Goal: Task Accomplishment & Management: Manage account settings

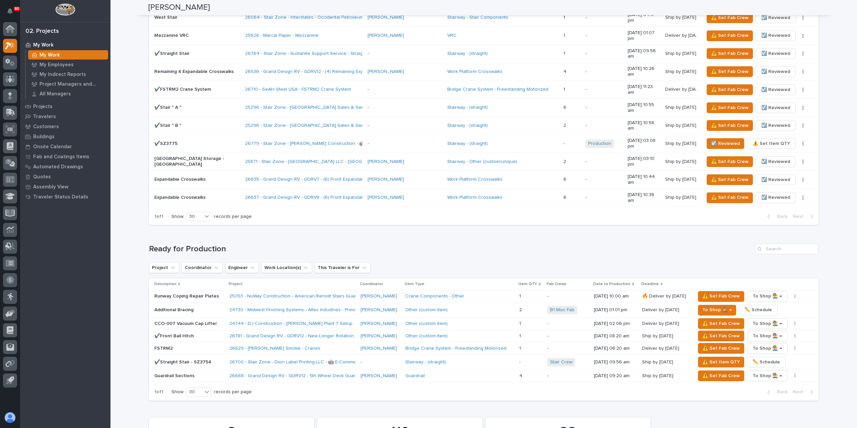
scroll to position [602, 0]
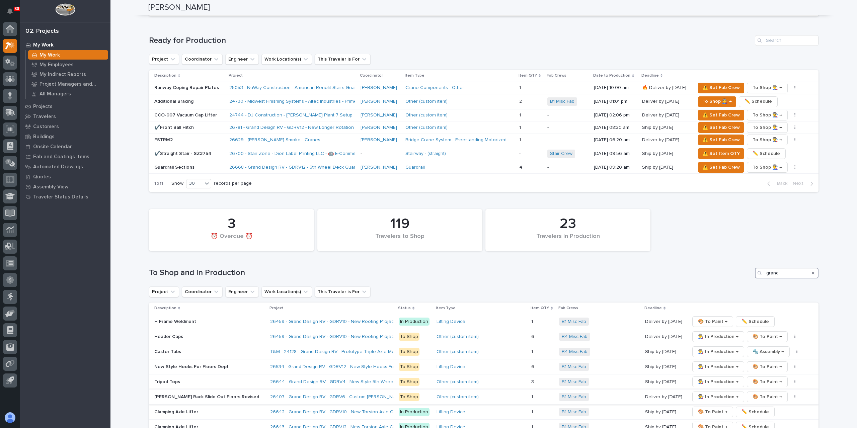
scroll to position [811, 0]
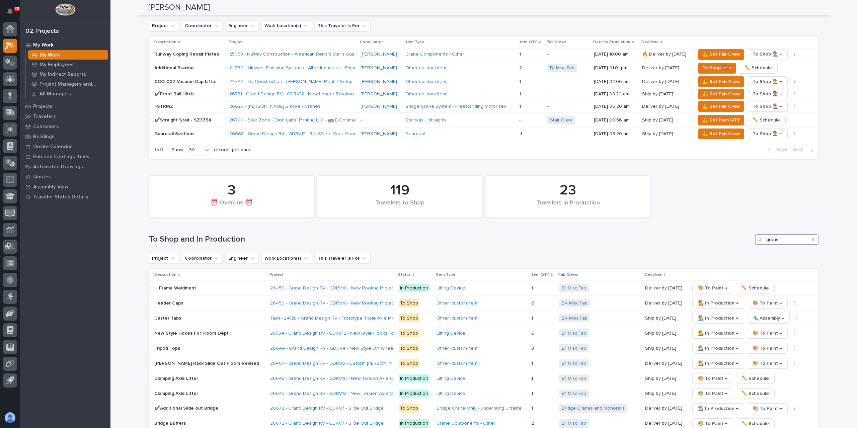
type input "grand"
click at [11, 98] on icon at bounding box center [10, 98] width 4 height 4
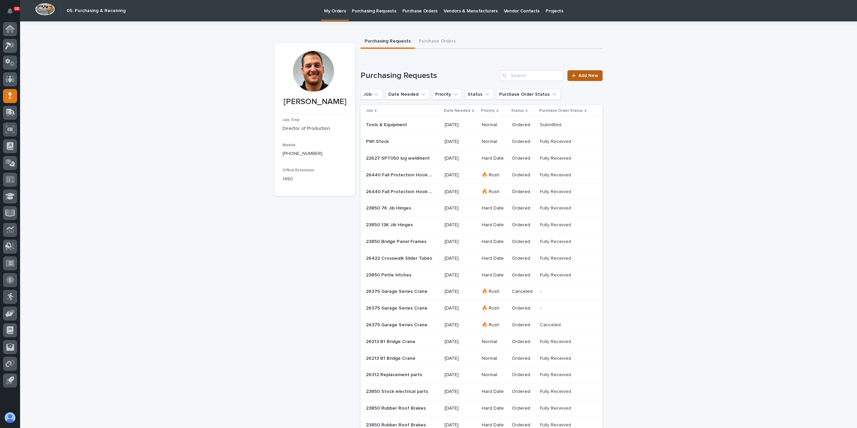
click at [587, 77] on span "Add New" at bounding box center [588, 75] width 20 height 5
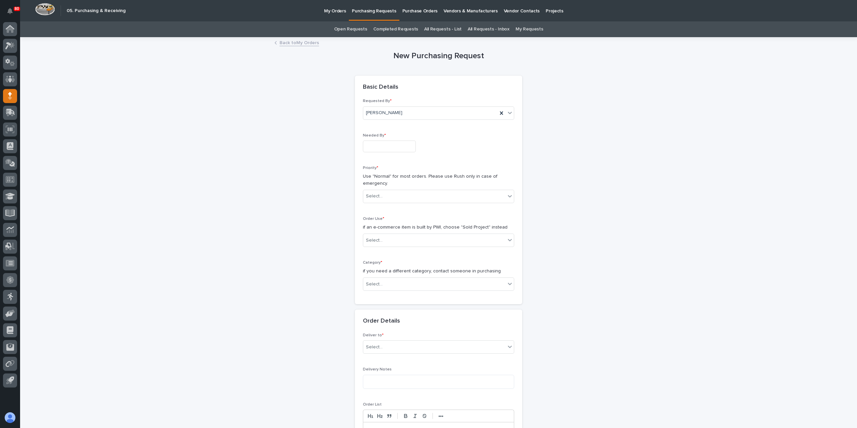
click at [386, 152] on div "Needed By *" at bounding box center [438, 145] width 151 height 24
click at [381, 146] on input "text" at bounding box center [389, 147] width 53 height 12
click at [399, 91] on div "14" at bounding box center [395, 91] width 9 height 9
type input "**********"
click at [389, 187] on div "Priority * Use "Normal" for most orders. Please use Rush only in case of emerge…" at bounding box center [438, 187] width 151 height 43
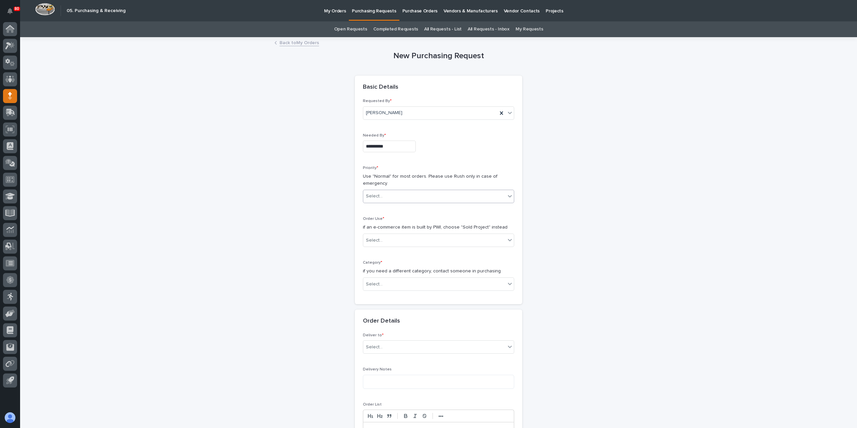
click at [389, 192] on div "Select..." at bounding box center [434, 196] width 142 height 11
click at [385, 209] on div "🔥 Rush" at bounding box center [435, 208] width 151 height 12
click at [385, 238] on div "Select..." at bounding box center [434, 240] width 142 height 11
click at [380, 254] on div "Sold Project" at bounding box center [435, 252] width 151 height 12
click at [381, 283] on div "Select..." at bounding box center [434, 284] width 142 height 11
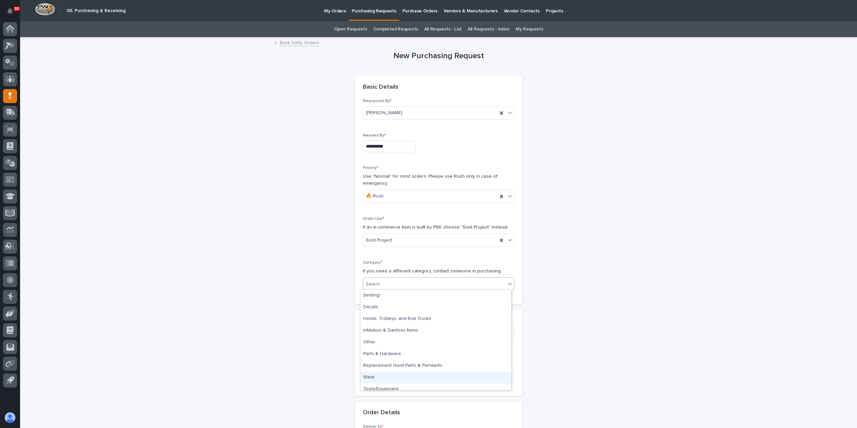
click at [382, 379] on div "Steel" at bounding box center [435, 378] width 151 height 12
click at [373, 334] on div "Select..." at bounding box center [374, 331] width 17 height 7
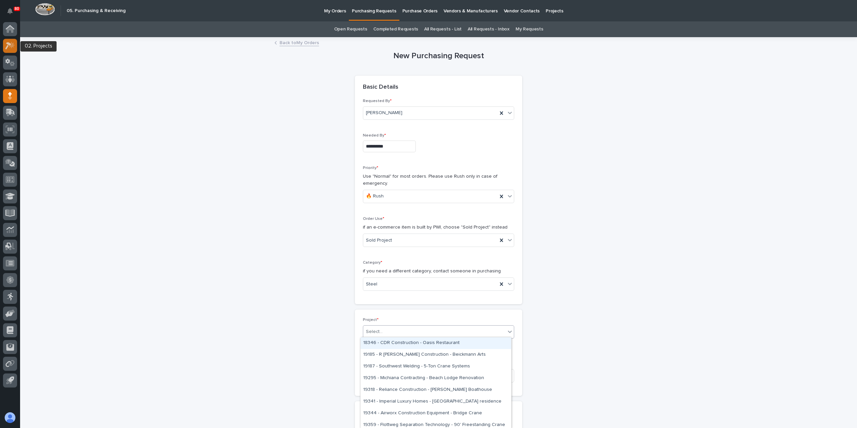
click at [11, 47] on icon at bounding box center [12, 45] width 6 height 7
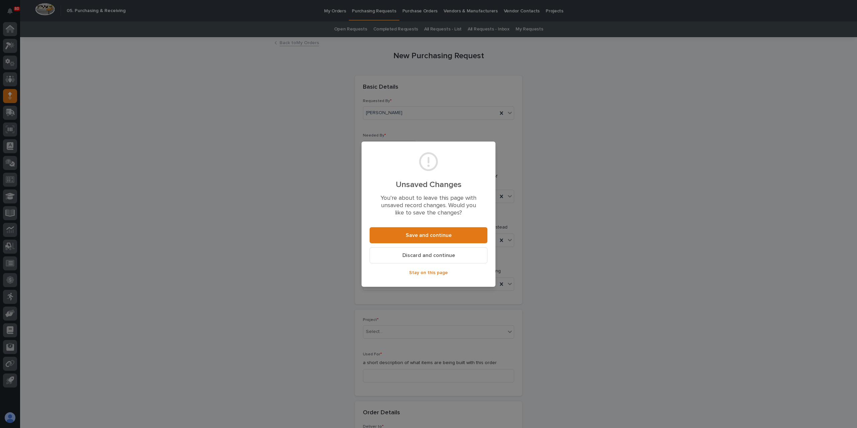
click at [428, 254] on span "Discard and continue" at bounding box center [428, 255] width 53 height 5
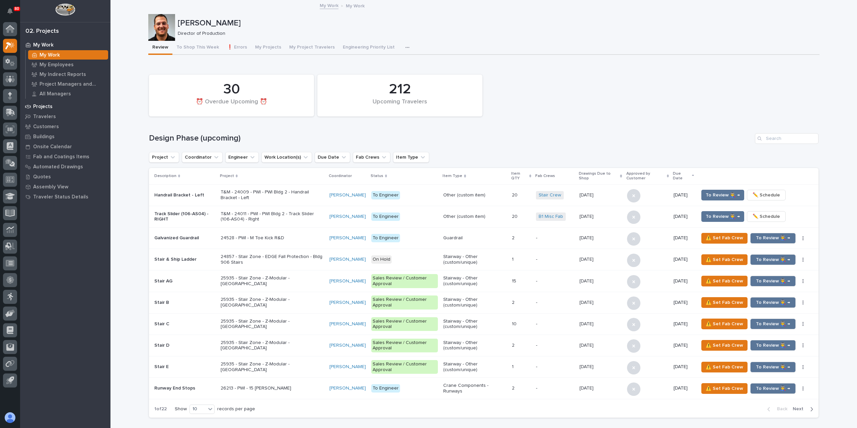
click at [46, 104] on p "Projects" at bounding box center [42, 107] width 19 height 6
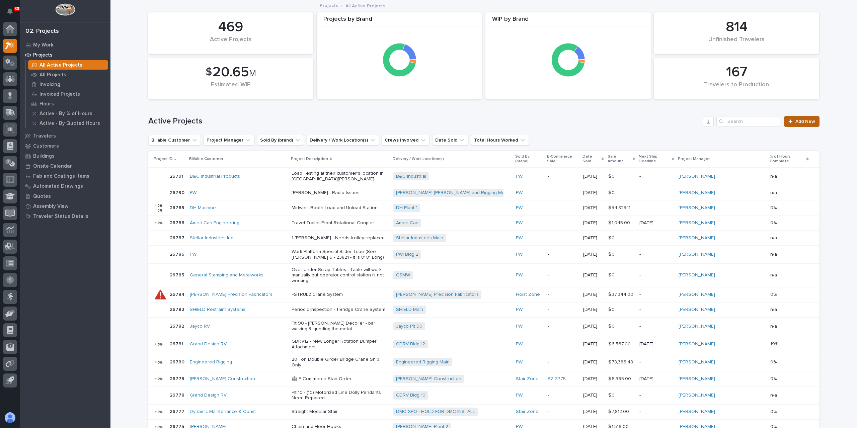
click at [802, 121] on span "Add New" at bounding box center [805, 121] width 20 height 5
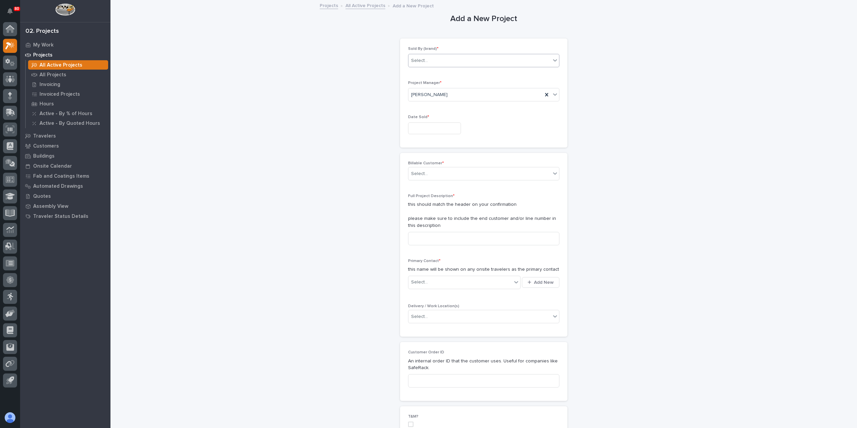
click at [433, 62] on div "Select..." at bounding box center [479, 60] width 142 height 11
click at [428, 89] on div "PWI" at bounding box center [481, 85] width 151 height 12
click at [427, 132] on input "text" at bounding box center [434, 128] width 53 height 12
click at [428, 75] on div "13" at bounding box center [429, 73] width 9 height 9
type input "**********"
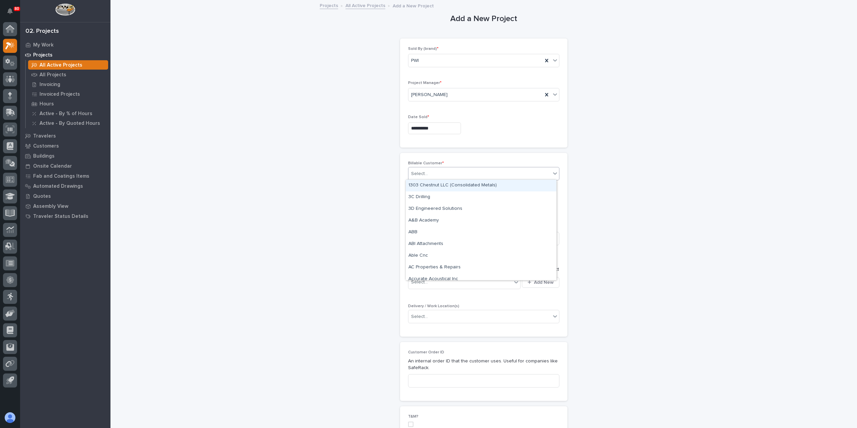
click at [438, 169] on div "Select..." at bounding box center [479, 173] width 142 height 11
type input "*"
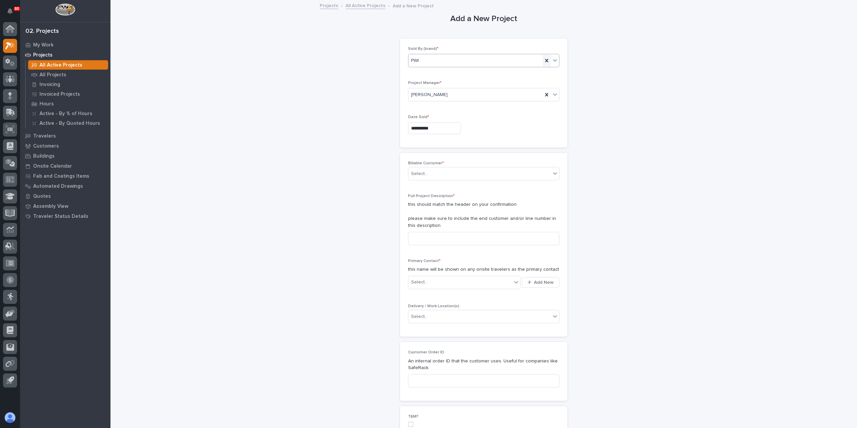
click at [545, 59] on icon at bounding box center [546, 60] width 3 height 3
click at [64, 73] on p "All Projects" at bounding box center [52, 75] width 27 height 6
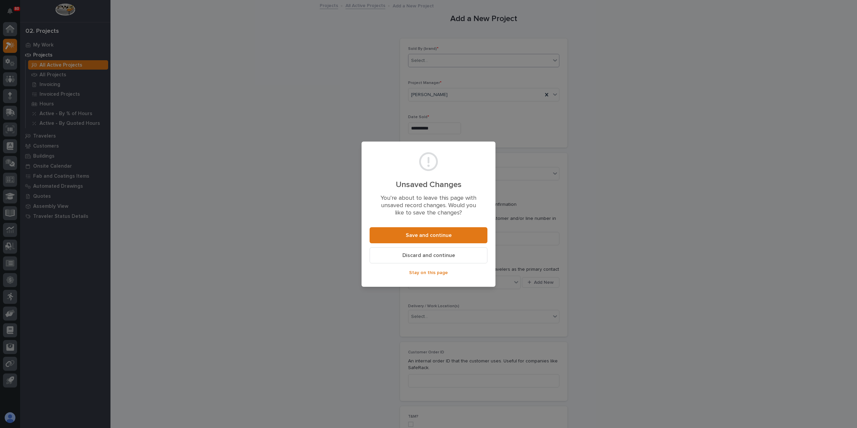
click at [448, 256] on span "Discard and continue" at bounding box center [428, 255] width 53 height 7
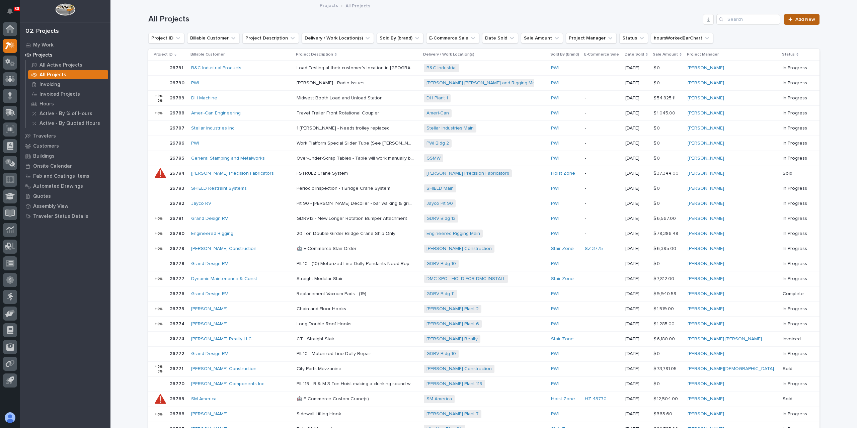
click at [793, 23] on link "Add New" at bounding box center [801, 19] width 35 height 11
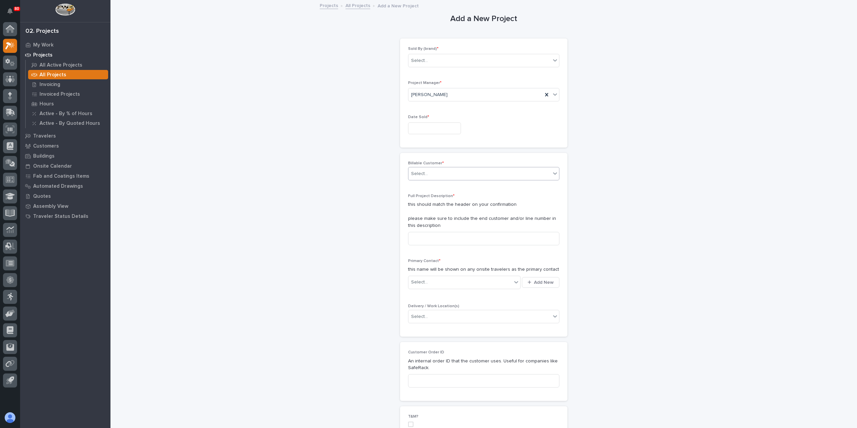
click at [442, 176] on div "Select..." at bounding box center [479, 173] width 142 height 11
type input "*"
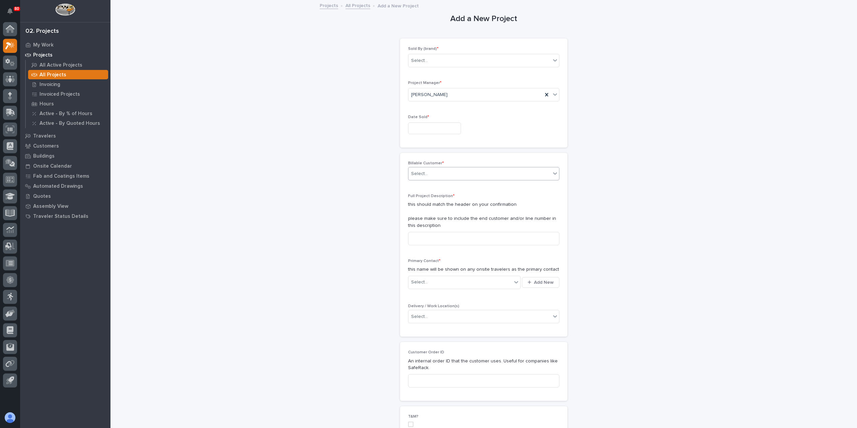
click at [429, 174] on div "Select..." at bounding box center [479, 173] width 142 height 11
type input "*"
click at [424, 59] on div "Select..." at bounding box center [419, 60] width 17 height 7
click at [422, 85] on div "PWI" at bounding box center [481, 85] width 151 height 12
click at [425, 125] on input "text" at bounding box center [434, 128] width 53 height 12
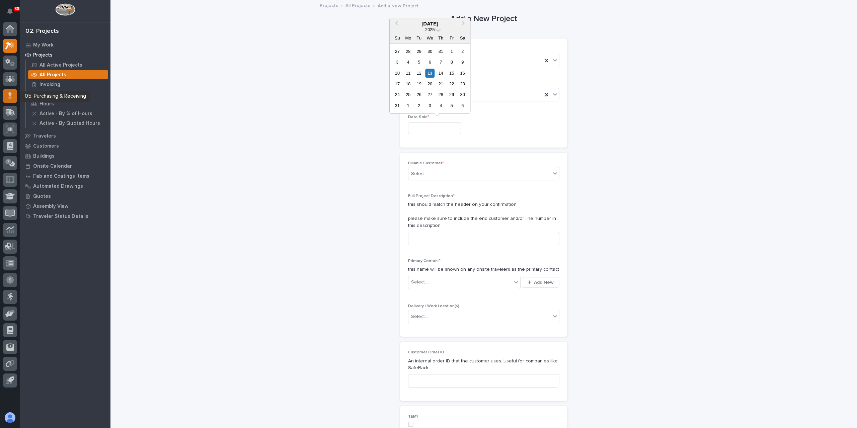
click at [15, 93] on div at bounding box center [10, 96] width 14 height 14
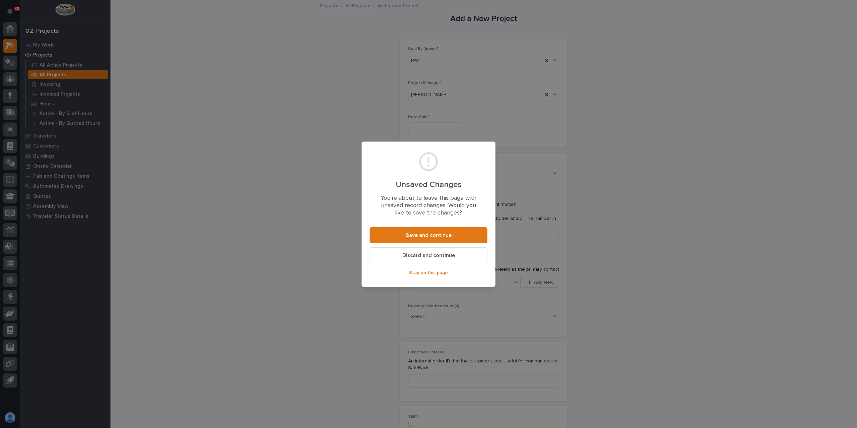
click at [431, 258] on span "Discard and continue" at bounding box center [428, 255] width 53 height 7
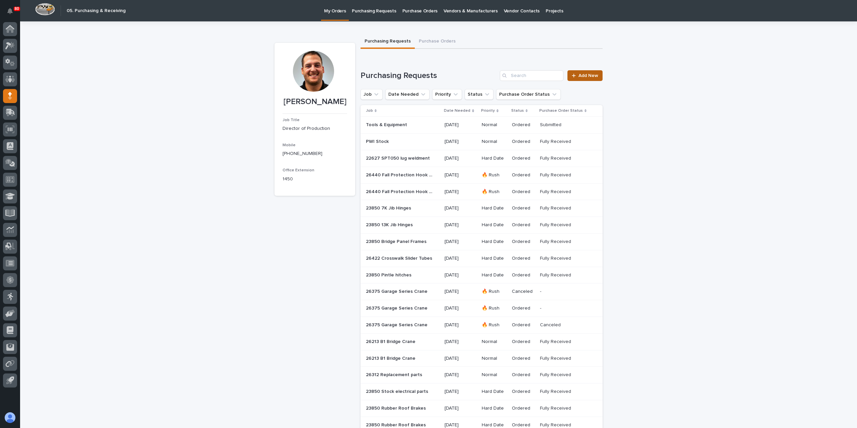
click at [580, 79] on link "Add New" at bounding box center [584, 75] width 35 height 11
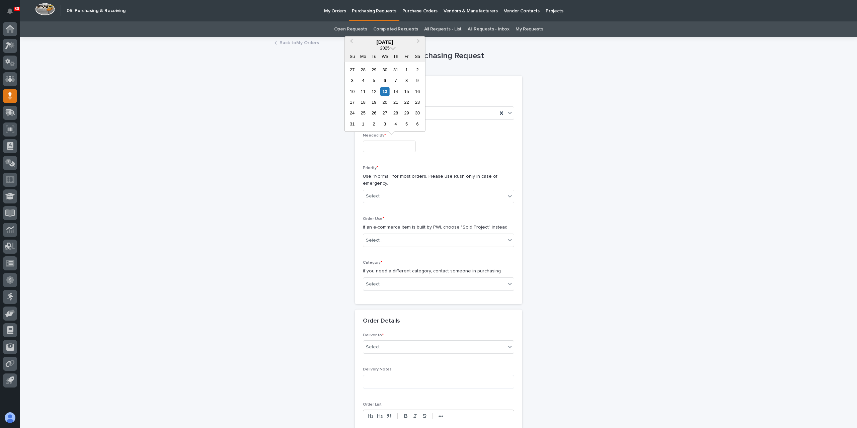
click at [379, 151] on input "text" at bounding box center [389, 147] width 53 height 12
click at [395, 90] on div "14" at bounding box center [395, 91] width 9 height 9
type input "**********"
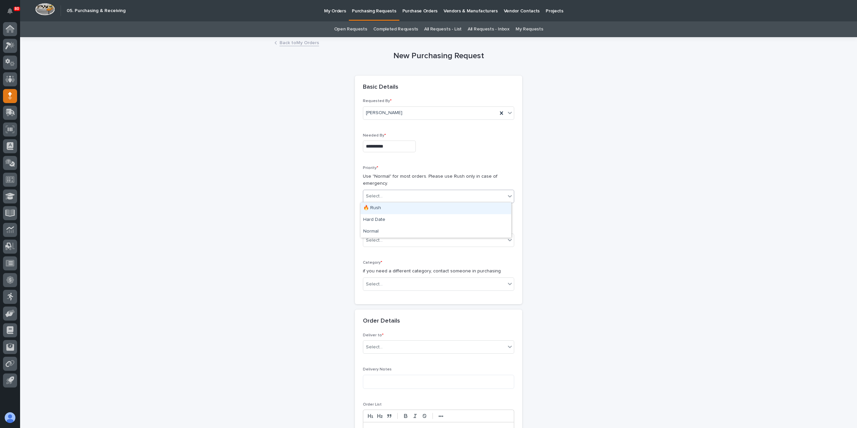
click at [393, 193] on div "Select..." at bounding box center [434, 196] width 142 height 11
click at [383, 209] on div "🔥 Rush" at bounding box center [435, 208] width 151 height 12
click at [380, 235] on div "Select..." at bounding box center [434, 240] width 142 height 11
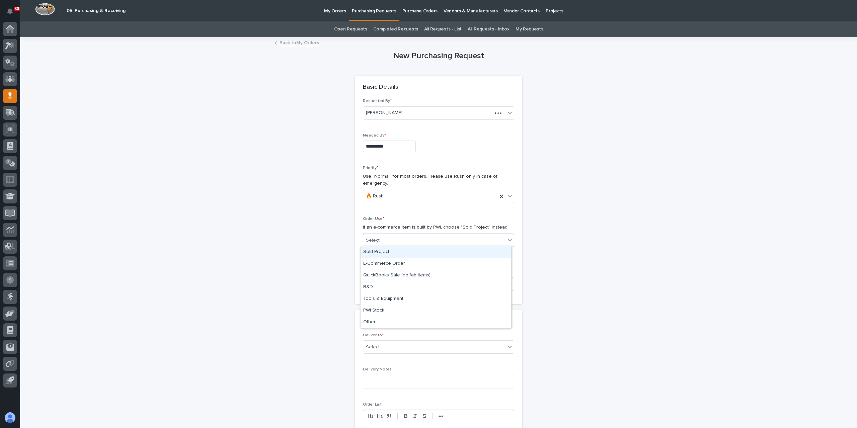
click at [375, 249] on div "Sold Project" at bounding box center [435, 252] width 151 height 12
click at [380, 279] on div "Select..." at bounding box center [434, 284] width 142 height 11
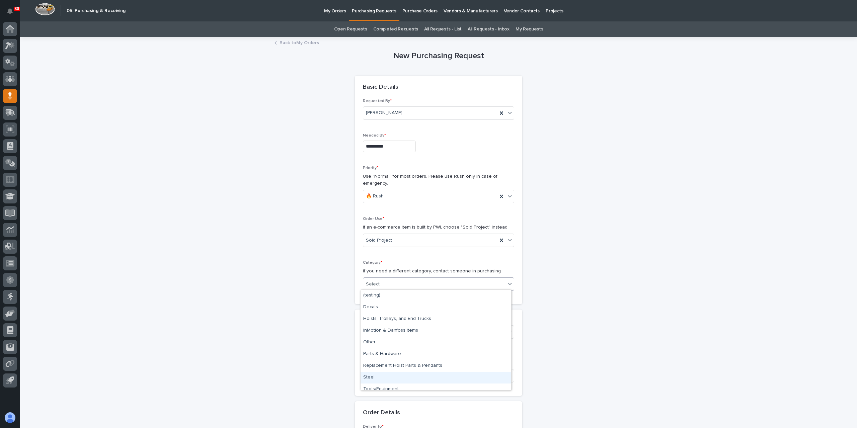
click at [392, 375] on div "Steel" at bounding box center [435, 378] width 151 height 12
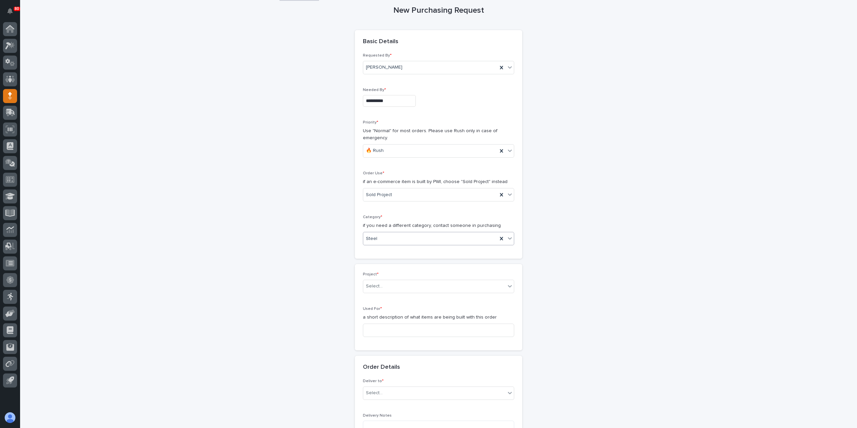
scroll to position [134, 0]
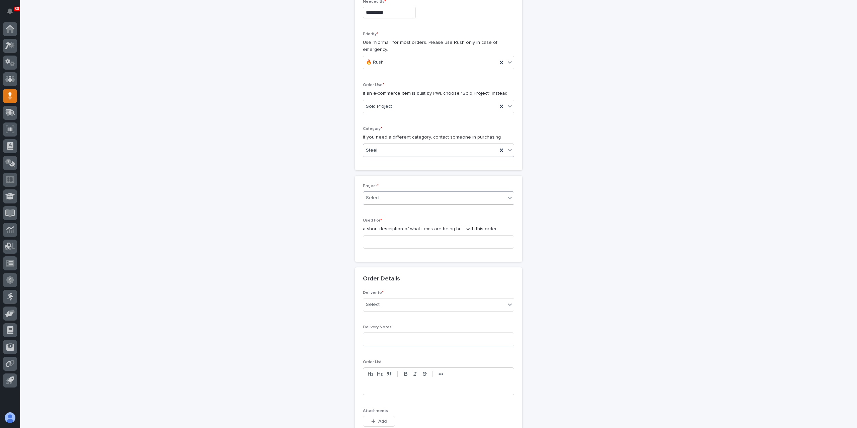
click at [395, 210] on div "Project * Select... Used For * a short description of what items are being buil…" at bounding box center [438, 219] width 151 height 70
click at [390, 200] on div "Select..." at bounding box center [434, 197] width 142 height 11
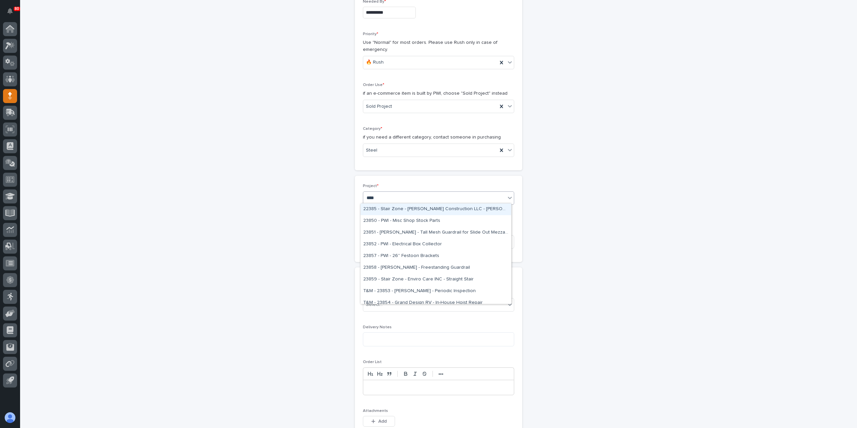
type input "*****"
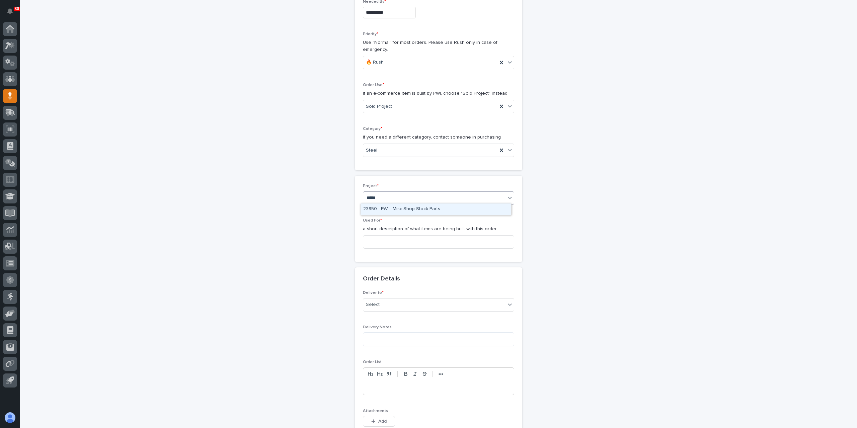
click at [399, 206] on div "23850 - PWI - Misc Shop Stock Parts" at bounding box center [435, 209] width 151 height 12
click at [394, 247] on div "Used For * a short description of what items are being built with this order" at bounding box center [438, 236] width 151 height 36
click at [389, 238] on input at bounding box center [438, 241] width 151 height 13
type input "Garage Series Crane"
click at [400, 308] on div "Select..." at bounding box center [434, 304] width 142 height 11
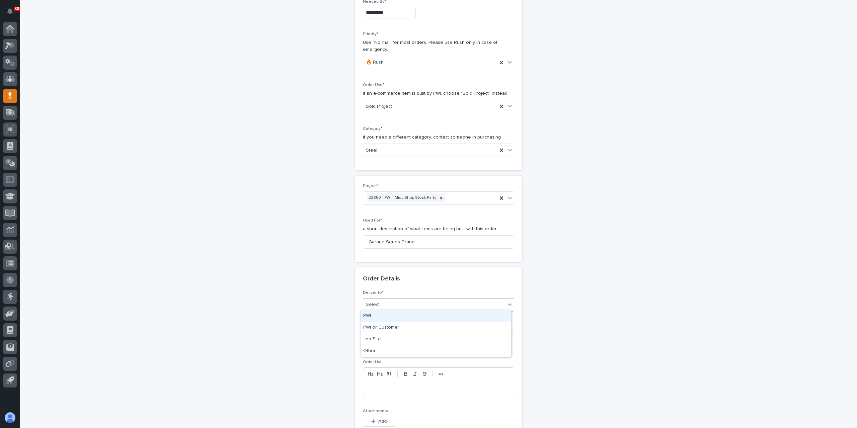
click at [390, 315] on div "PWI" at bounding box center [435, 316] width 151 height 12
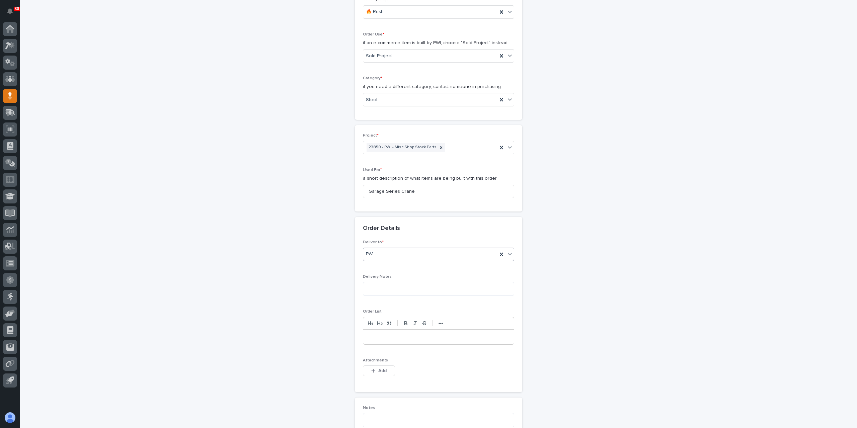
scroll to position [268, 0]
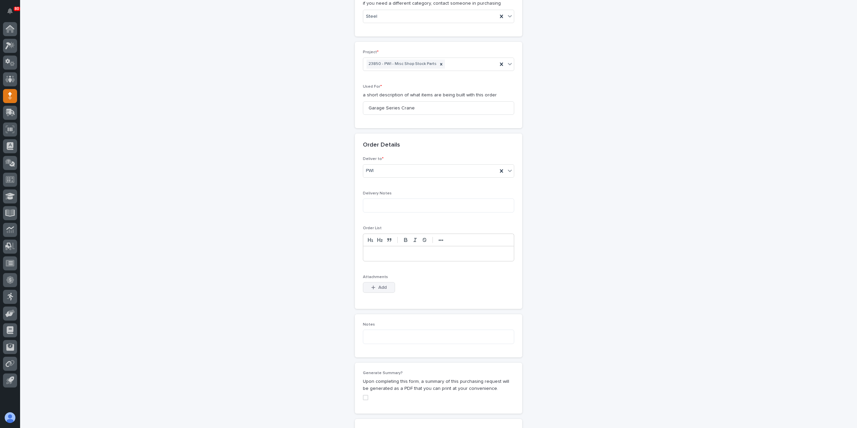
click at [382, 285] on span "Add" at bounding box center [382, 287] width 8 height 5
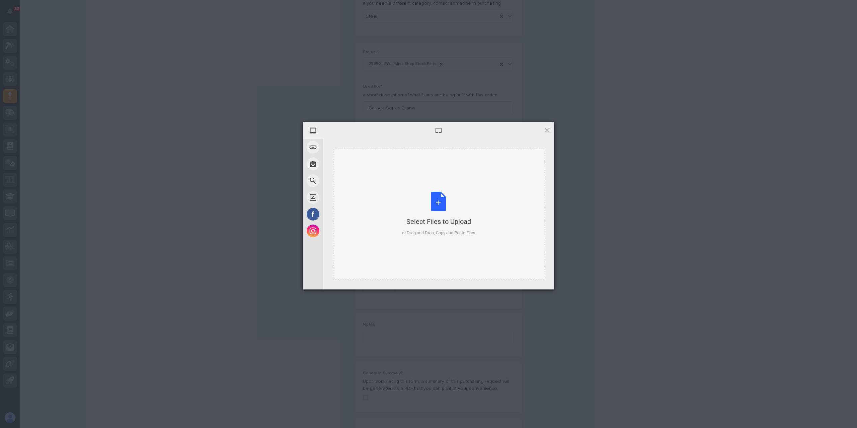
click at [427, 198] on div "Select Files to Upload or Drag and Drop, Copy and Paste Files" at bounding box center [438, 214] width 73 height 45
click at [524, 277] on span "Upload 1" at bounding box center [534, 280] width 34 height 13
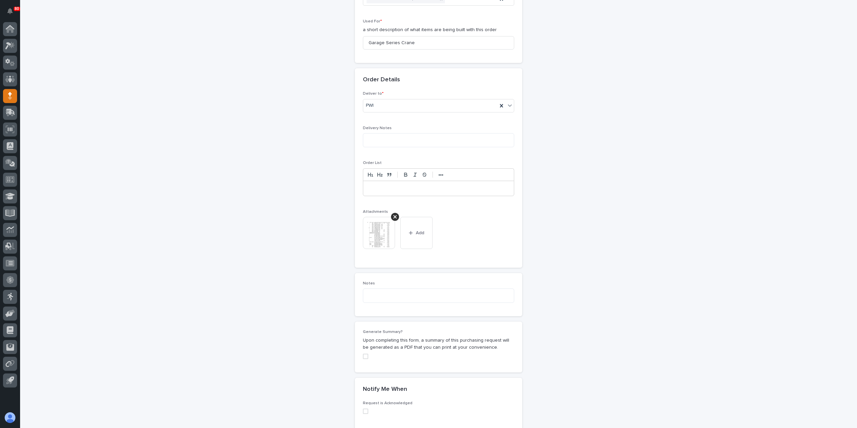
scroll to position [447, 0]
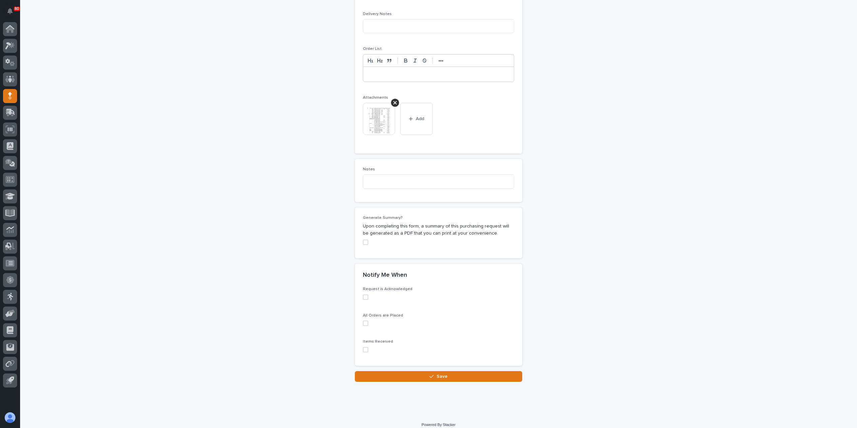
click at [363, 298] on div "Request is Acknowledged" at bounding box center [438, 296] width 151 height 18
click at [364, 295] on span at bounding box center [365, 297] width 5 height 5
click at [364, 323] on span at bounding box center [365, 323] width 5 height 5
click at [363, 349] on span at bounding box center [365, 349] width 5 height 5
click at [376, 366] on div "Loading... Saving… Notify Me When Request is Acknowledged All Orders are Placed…" at bounding box center [438, 317] width 167 height 107
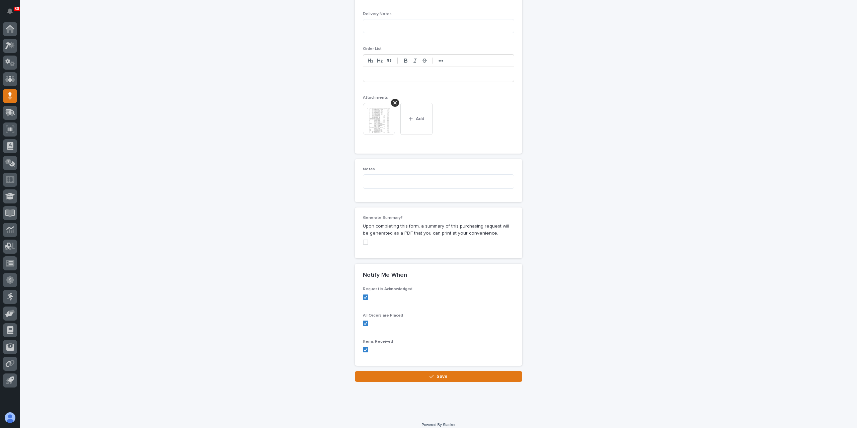
click at [377, 371] on button "Save" at bounding box center [438, 376] width 167 height 11
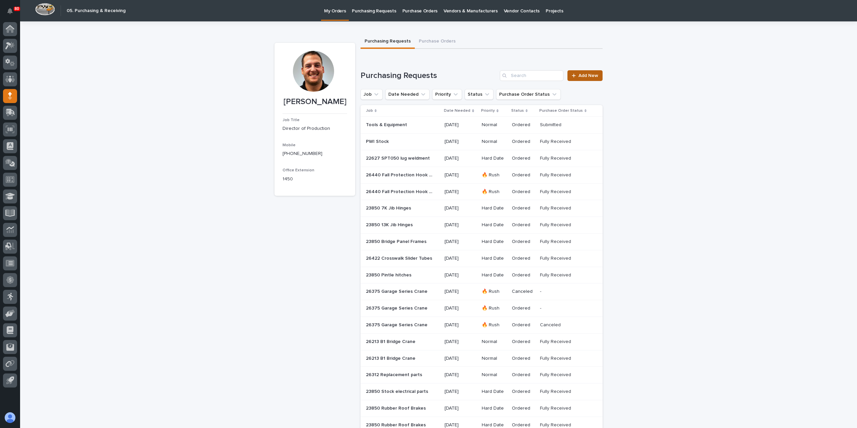
click at [589, 73] on span "Add New" at bounding box center [588, 75] width 20 height 5
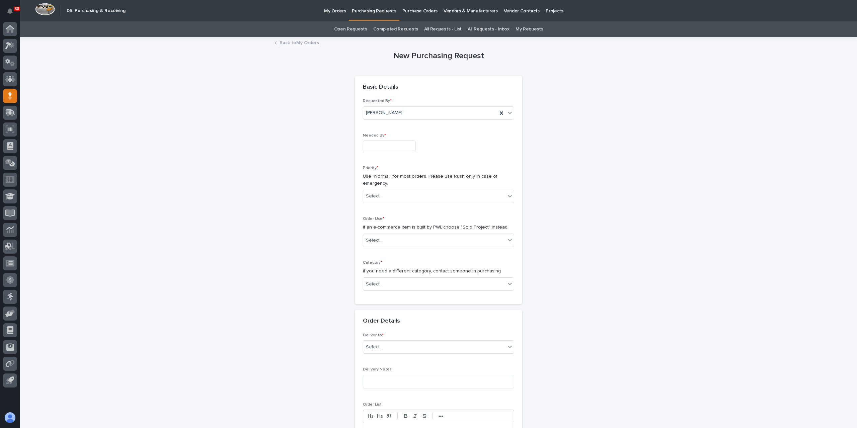
click at [378, 146] on input "text" at bounding box center [389, 147] width 53 height 12
click at [410, 90] on div "15" at bounding box center [406, 91] width 9 height 9
type input "**********"
click at [386, 193] on div "Select..." at bounding box center [434, 196] width 142 height 11
click at [382, 220] on div "Hard Date" at bounding box center [435, 220] width 151 height 12
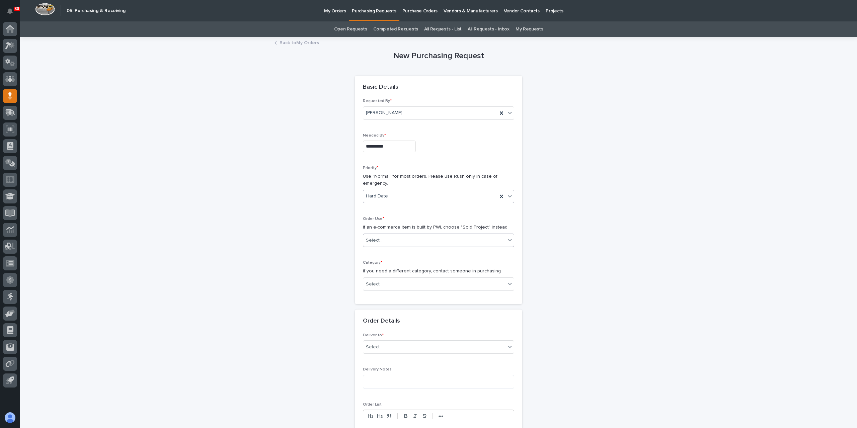
click at [383, 241] on div "Select..." at bounding box center [434, 240] width 142 height 11
click at [387, 253] on div "Sold Project" at bounding box center [435, 252] width 151 height 12
click at [386, 283] on div "Select..." at bounding box center [434, 284] width 142 height 11
click at [380, 356] on div "Parts & Hardware" at bounding box center [435, 354] width 151 height 12
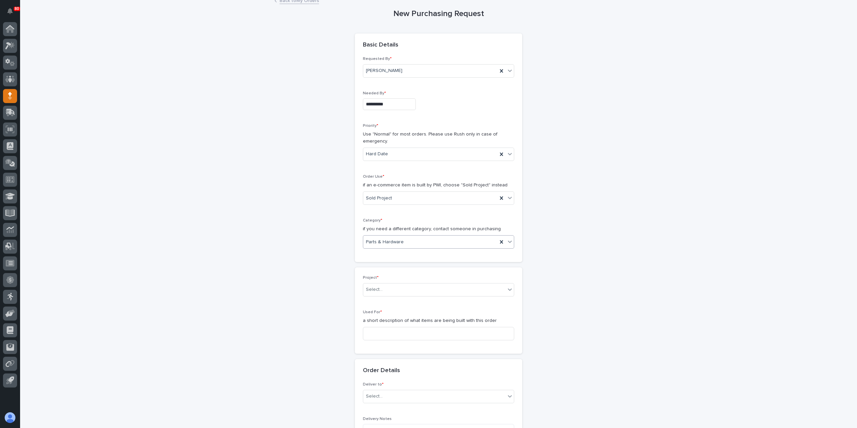
scroll to position [134, 0]
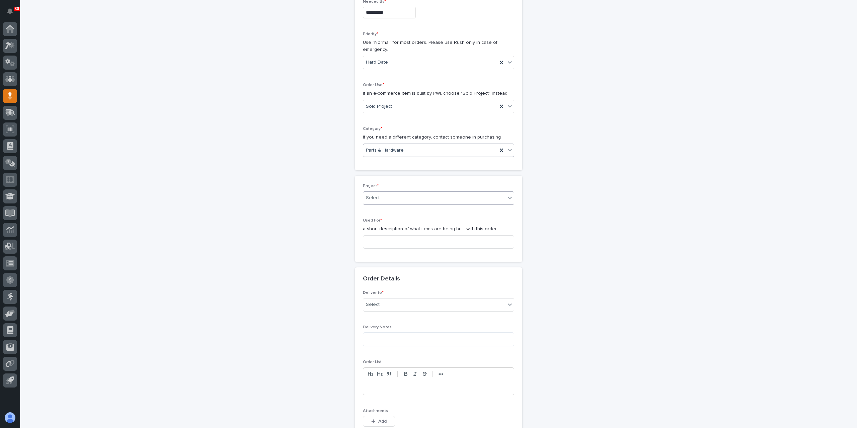
click at [386, 198] on div "Select..." at bounding box center [434, 197] width 142 height 11
type input "*****"
click at [389, 248] on div "Used For * a short description of what items are being built with this order" at bounding box center [438, 236] width 151 height 36
click at [390, 246] on input at bounding box center [438, 241] width 151 height 13
type input "Garage Series Crane"
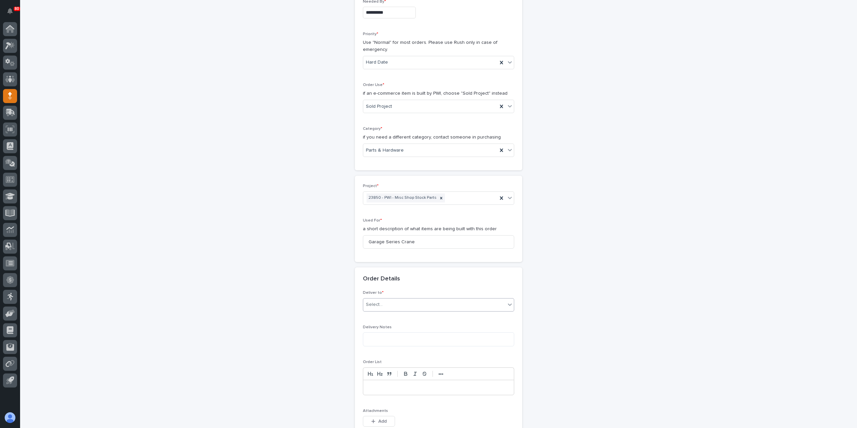
click at [387, 299] on div "Select..." at bounding box center [434, 304] width 142 height 11
click at [388, 320] on div "PWI" at bounding box center [435, 316] width 151 height 12
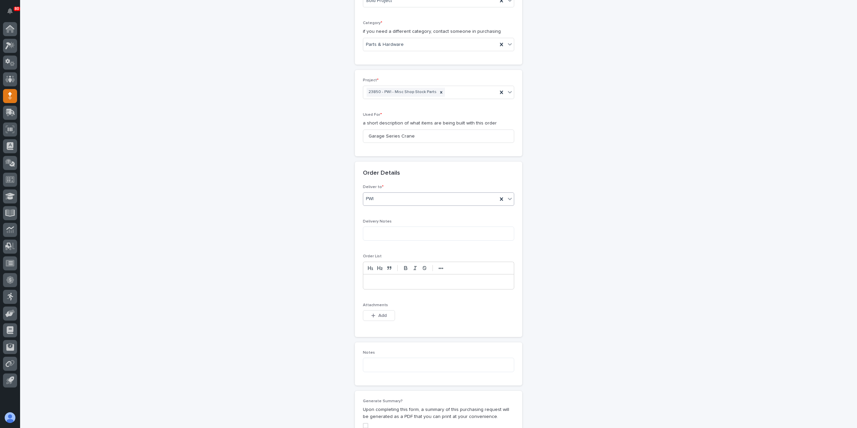
scroll to position [301, 0]
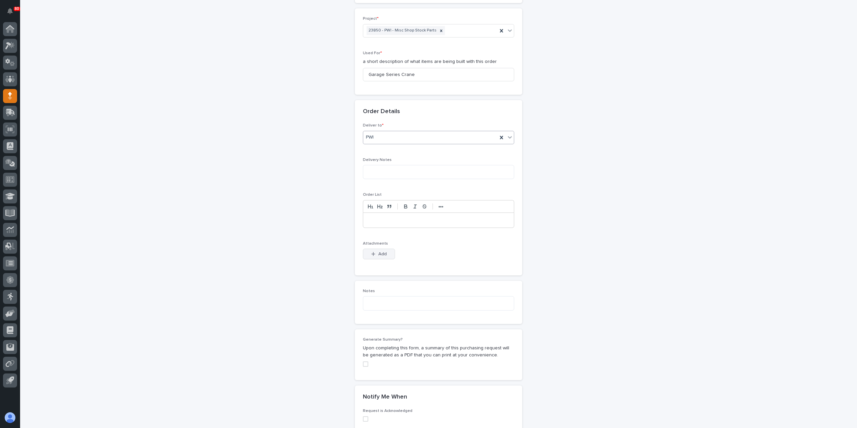
click at [383, 256] on button "Add" at bounding box center [379, 254] width 32 height 11
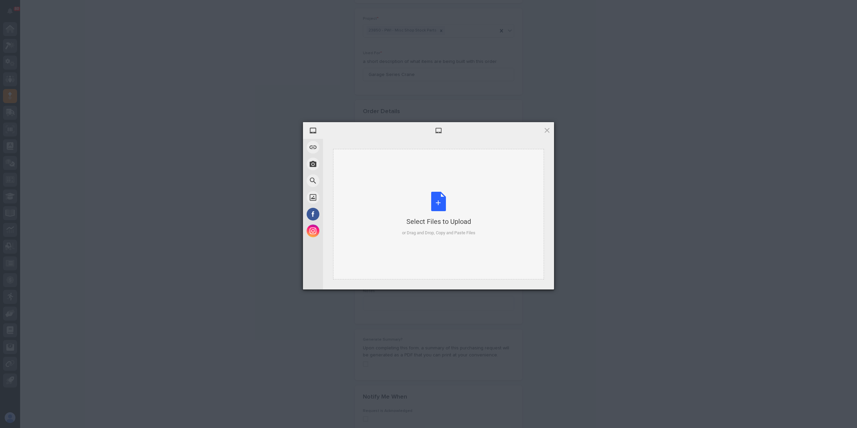
click at [393, 241] on div "Select Files to Upload or Drag and Drop, Copy and Paste Files" at bounding box center [438, 214] width 211 height 131
click at [525, 276] on span "Upload 1" at bounding box center [534, 280] width 34 height 13
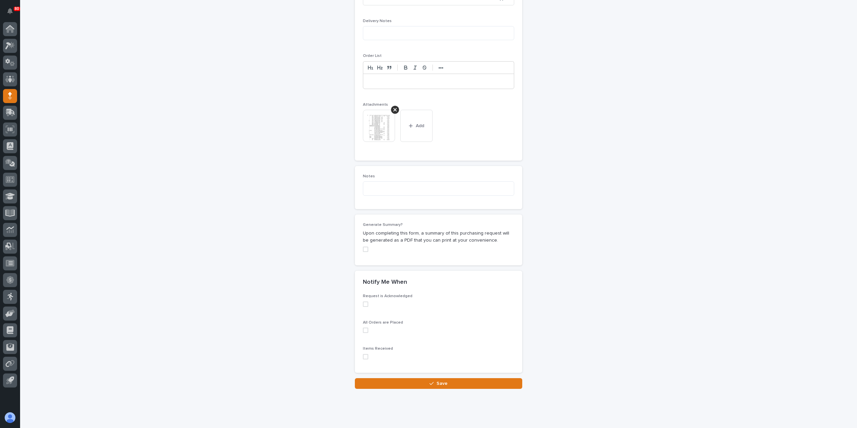
scroll to position [447, 0]
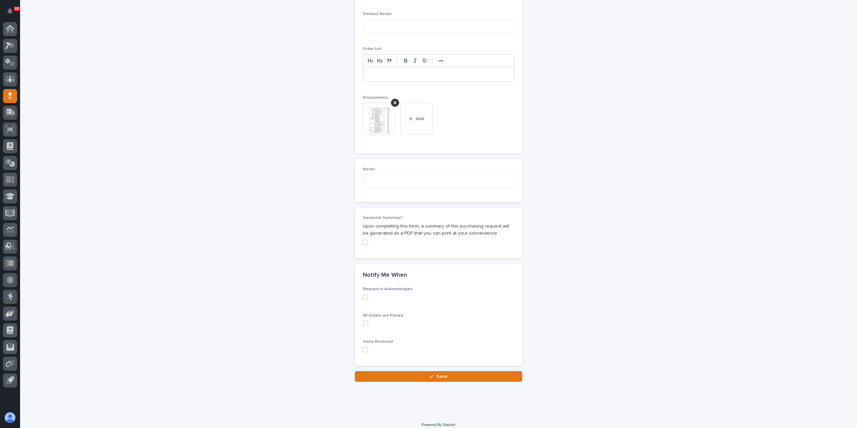
click at [364, 296] on span at bounding box center [365, 297] width 5 height 5
click at [366, 321] on label at bounding box center [438, 323] width 151 height 5
click at [386, 371] on button "Save" at bounding box center [438, 376] width 167 height 11
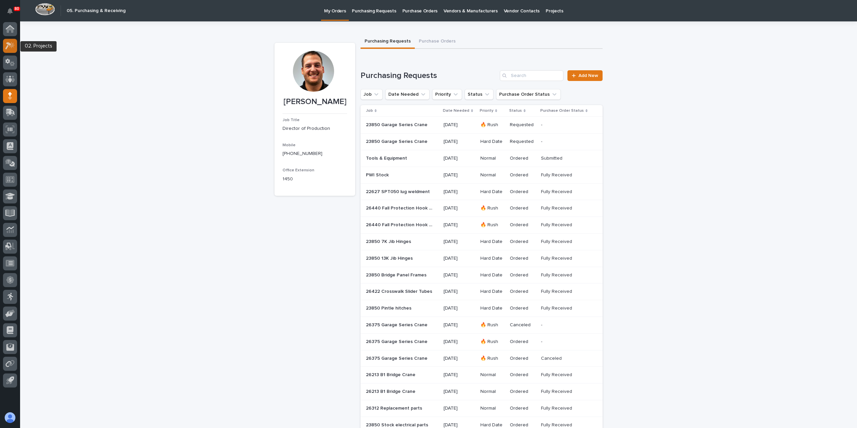
click at [5, 49] on div at bounding box center [10, 46] width 14 height 14
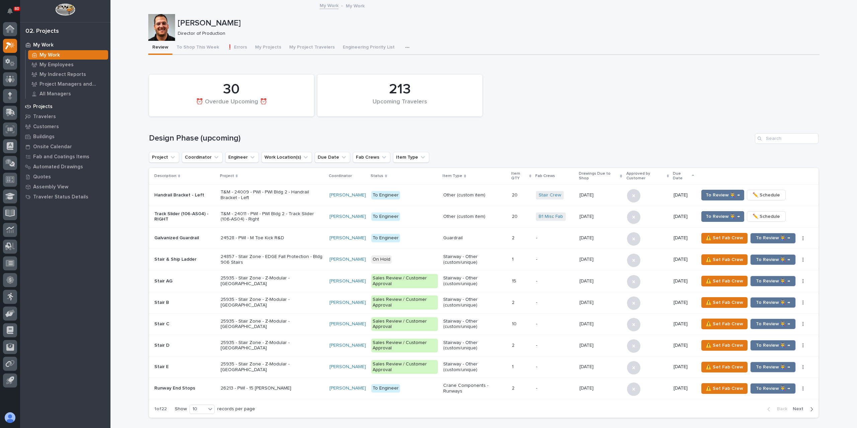
click at [42, 107] on p "Projects" at bounding box center [42, 107] width 19 height 6
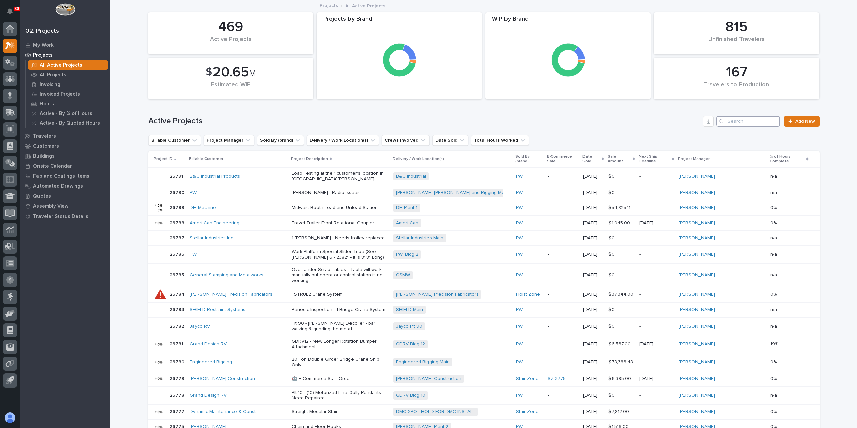
click at [753, 118] on input "Search" at bounding box center [748, 121] width 64 height 11
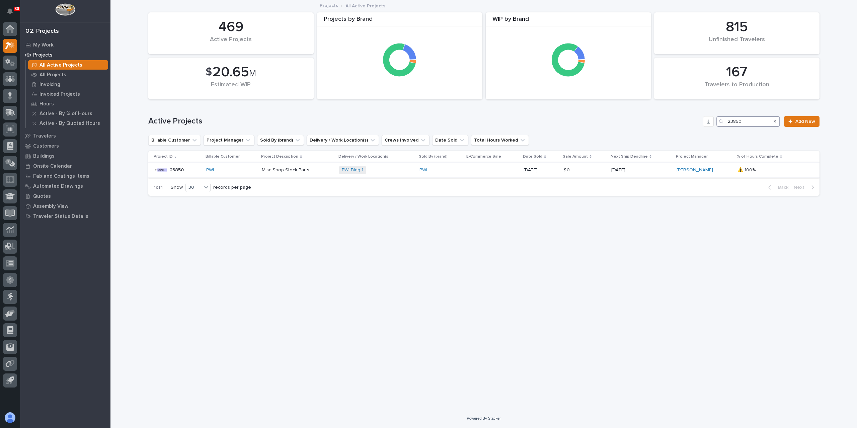
type input "23850"
click at [300, 174] on div "Misc Shop Stock Parts" at bounding box center [298, 170] width 72 height 11
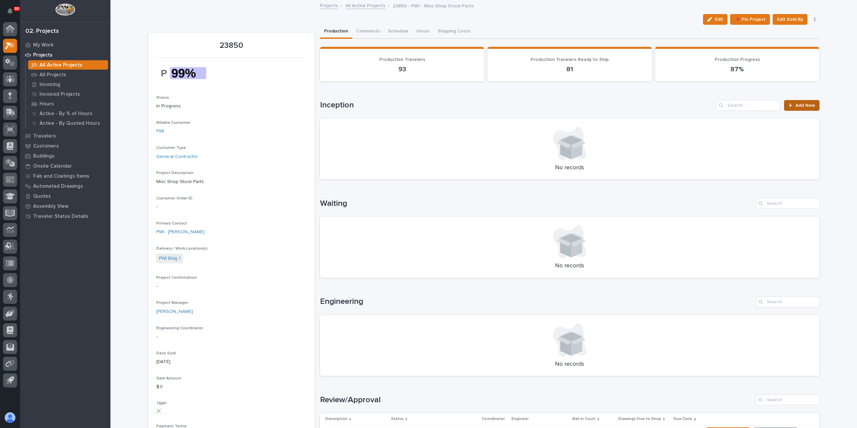
click at [809, 103] on span "Add New" at bounding box center [805, 105] width 20 height 5
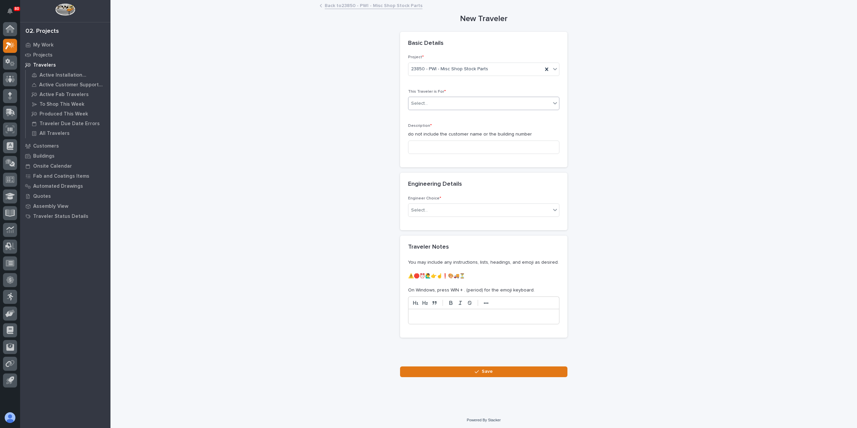
click at [445, 104] on div "Select..." at bounding box center [479, 103] width 142 height 11
click at [432, 115] on span "Production" at bounding box center [421, 114] width 26 height 7
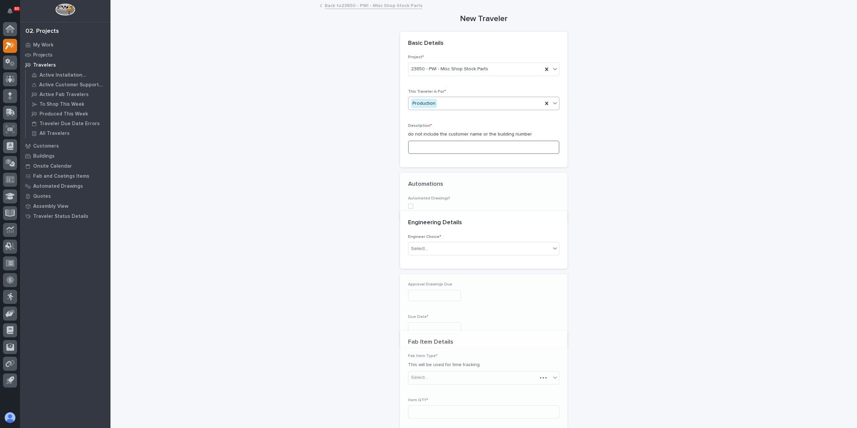
click at [429, 141] on input at bounding box center [483, 147] width 151 height 13
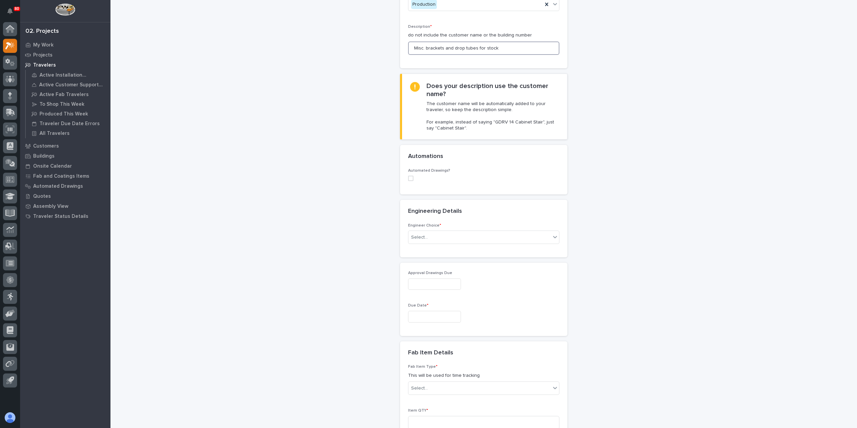
scroll to position [100, 0]
type input "Misc. brackets and drop tubes for stock"
click at [427, 231] on div "Select..." at bounding box center [479, 236] width 142 height 11
click at [434, 247] on div "There is no engineering (no drawings)" at bounding box center [481, 248] width 151 height 12
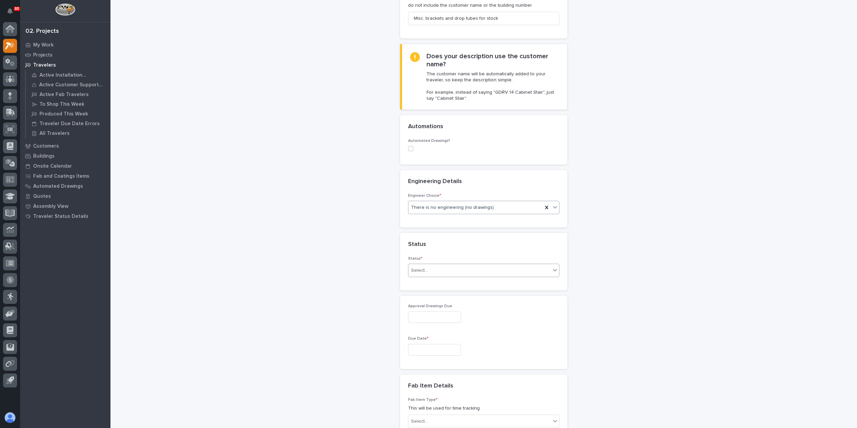
scroll to position [132, 0]
click at [436, 264] on div "Select..." at bounding box center [479, 267] width 142 height 11
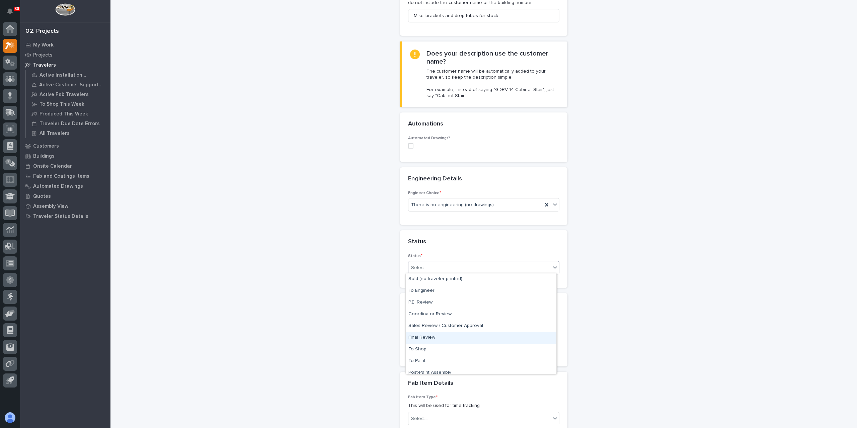
click at [437, 337] on div "Final Review" at bounding box center [481, 338] width 151 height 12
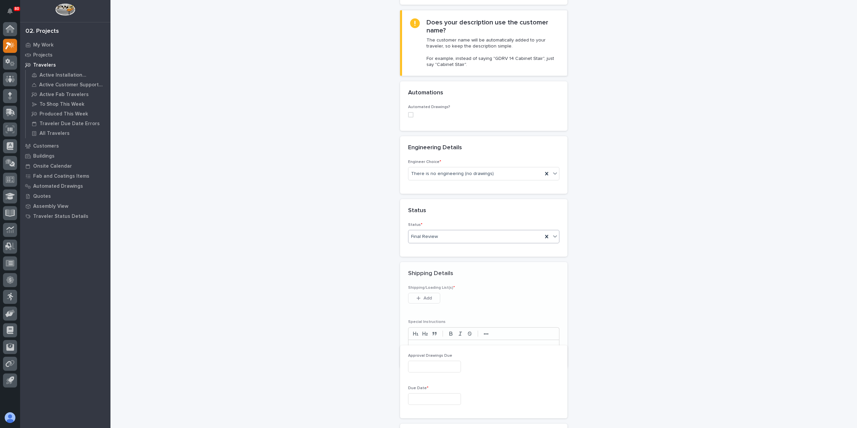
scroll to position [189, 0]
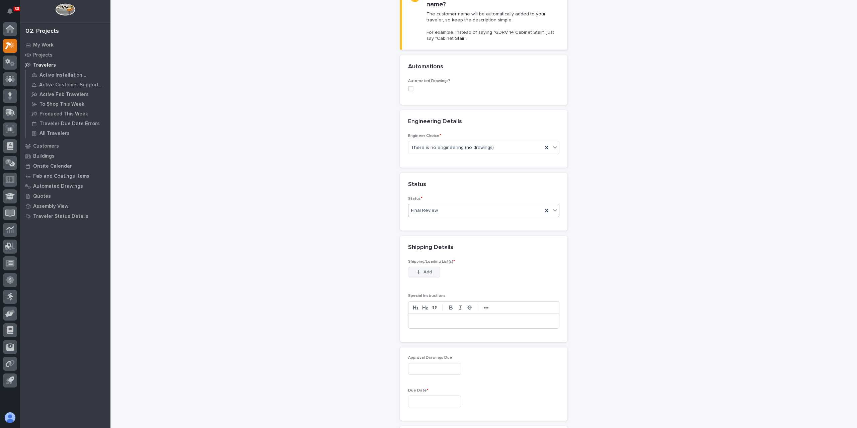
click at [427, 271] on span "Add" at bounding box center [427, 272] width 8 height 6
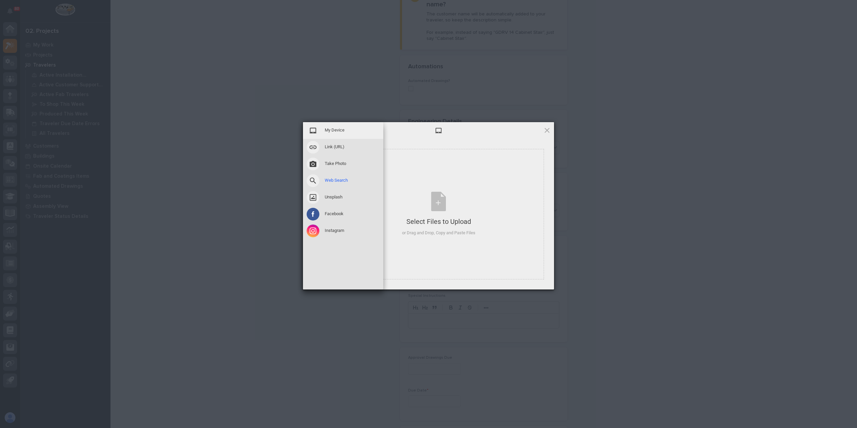
click at [317, 181] on span at bounding box center [313, 180] width 13 height 13
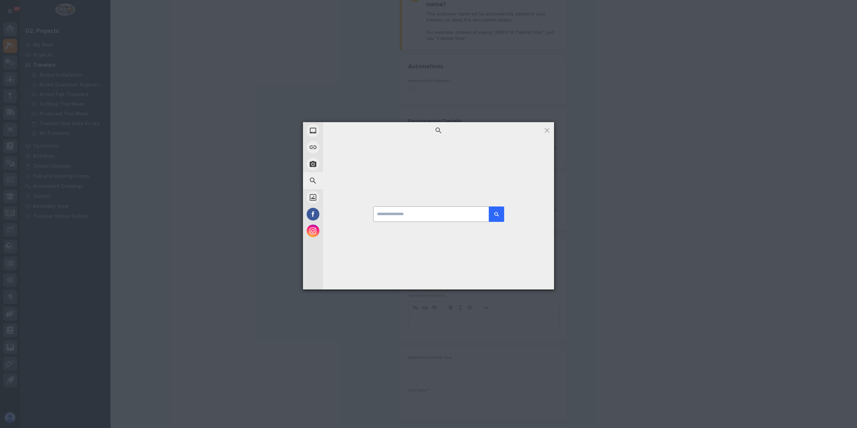
click at [391, 215] on input at bounding box center [438, 214] width 131 height 15
type input "********"
click at [489, 207] on button "submit" at bounding box center [496, 214] width 15 height 15
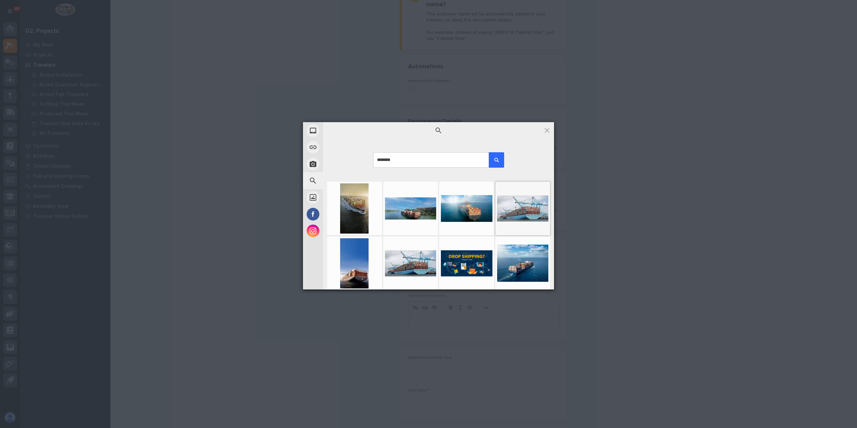
click at [515, 216] on div at bounding box center [523, 208] width 52 height 50
click at [0, 0] on div at bounding box center [0, 0] width 0 height 0
click at [510, 214] on div at bounding box center [523, 208] width 52 height 50
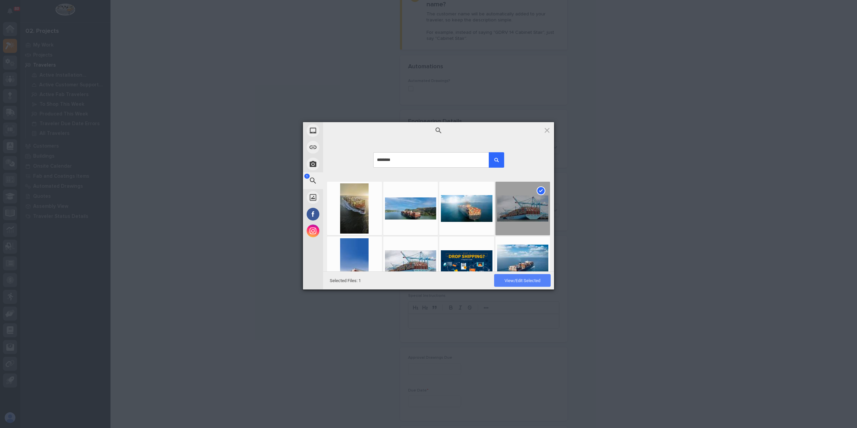
click at [535, 281] on span "View/Edit Selected" at bounding box center [522, 280] width 36 height 5
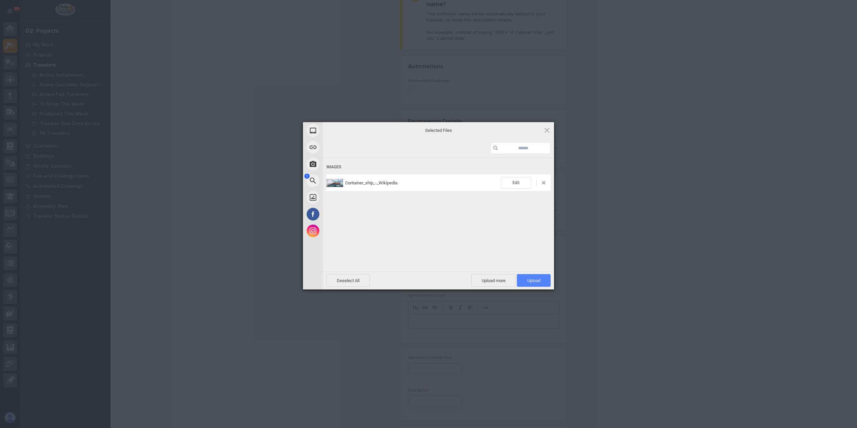
click at [530, 277] on span "Upload 1" at bounding box center [534, 280] width 34 height 13
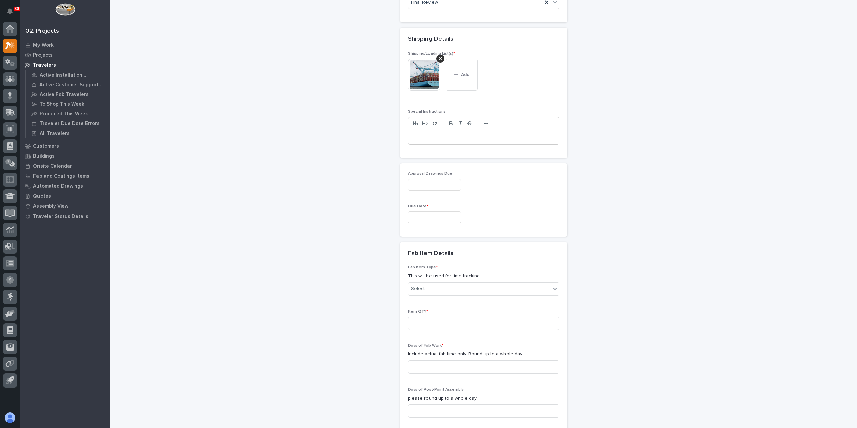
scroll to position [402, 0]
click at [430, 213] on input "text" at bounding box center [434, 213] width 53 height 12
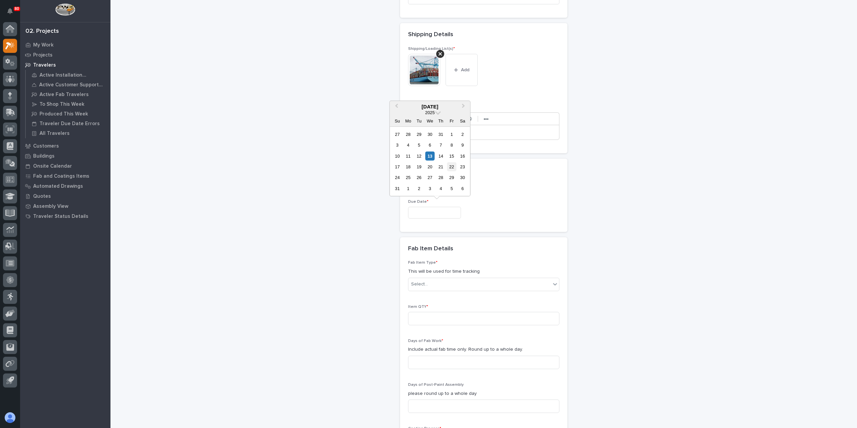
click at [448, 168] on div "22" at bounding box center [451, 166] width 9 height 9
type input "**********"
click at [433, 283] on div "Select..." at bounding box center [479, 284] width 142 height 11
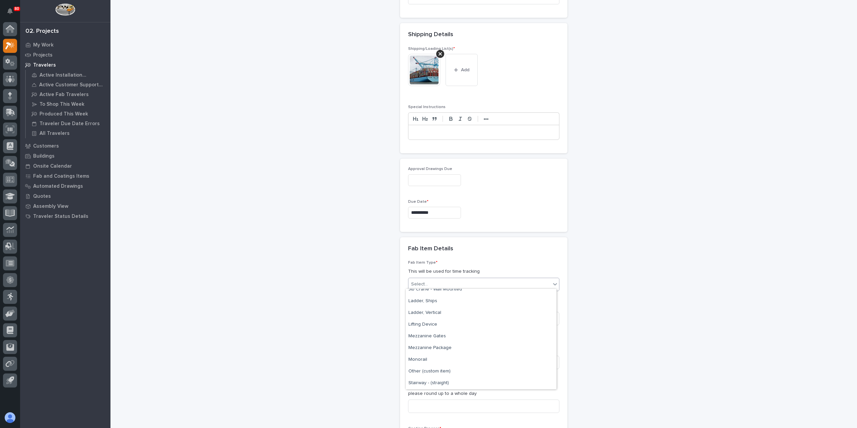
scroll to position [301, 0]
click at [442, 367] on div "Other (custom item)" at bounding box center [481, 368] width 151 height 12
click at [429, 319] on input at bounding box center [483, 318] width 151 height 13
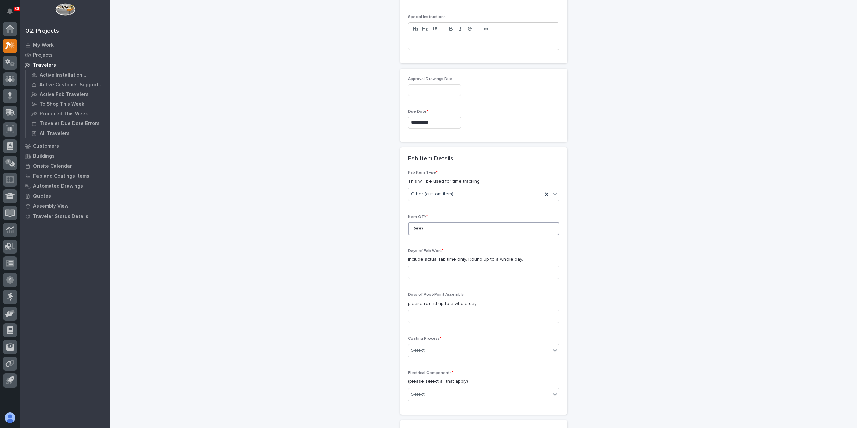
scroll to position [569, 0]
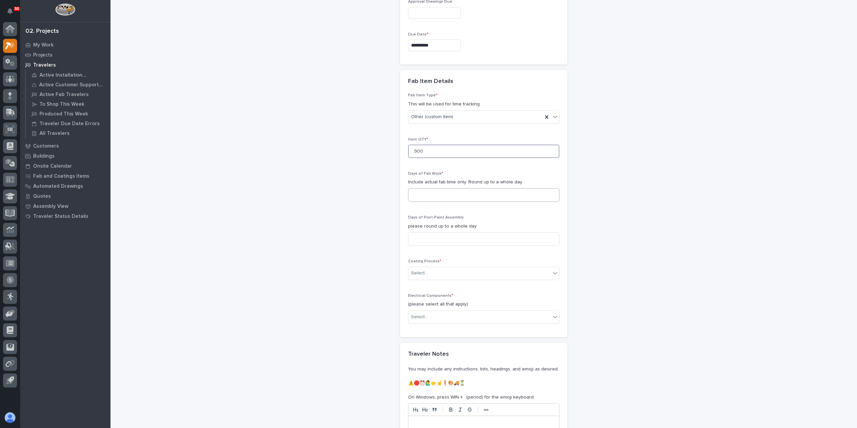
type input "900"
click at [449, 191] on input at bounding box center [483, 194] width 151 height 13
type input "3"
click at [432, 269] on div "Select..." at bounding box center [479, 273] width 142 height 11
drag, startPoint x: 425, startPoint y: 301, endPoint x: 429, endPoint y: 294, distance: 7.8
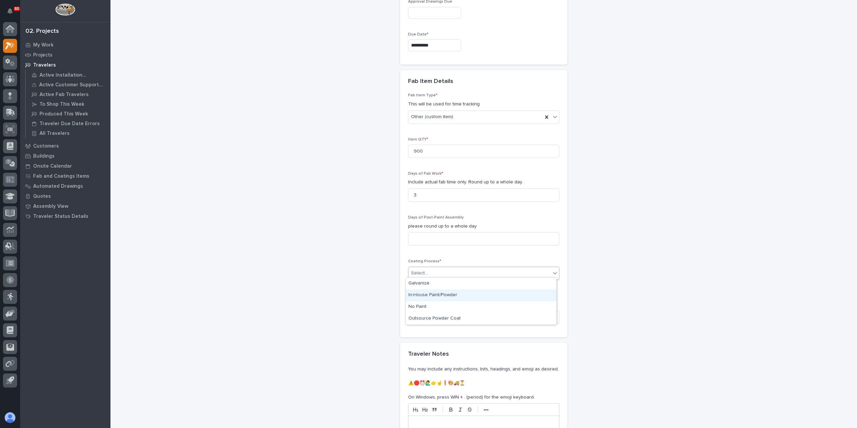
click at [429, 294] on div "In-House Paint/Powder" at bounding box center [481, 296] width 151 height 12
click at [442, 314] on div "Select..." at bounding box center [479, 317] width 142 height 11
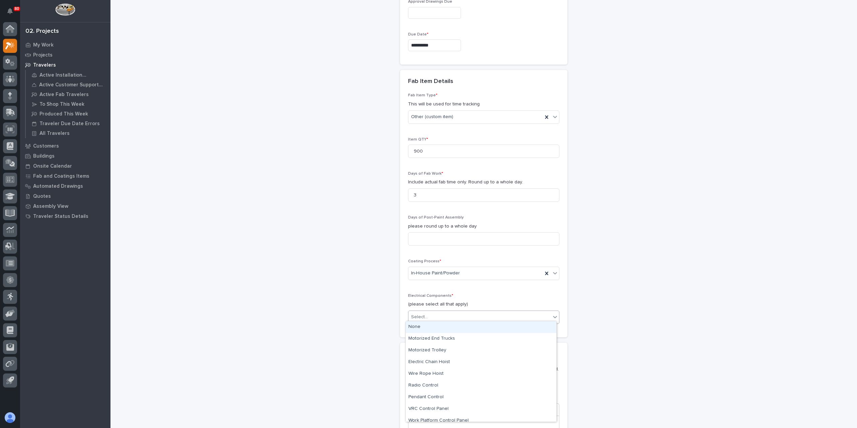
click at [441, 331] on div "None" at bounding box center [481, 327] width 151 height 12
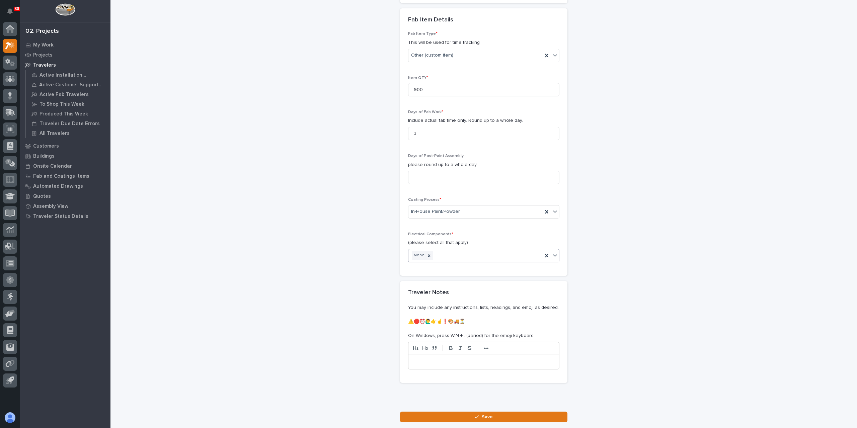
scroll to position [674, 0]
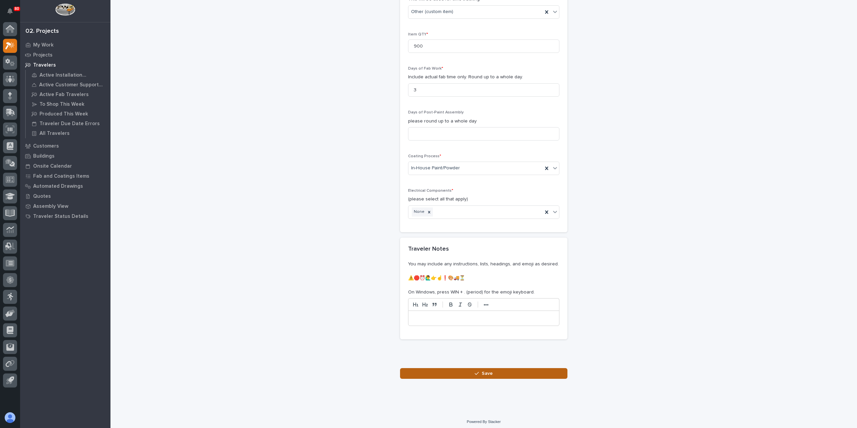
click at [469, 372] on button "Save" at bounding box center [483, 373] width 167 height 11
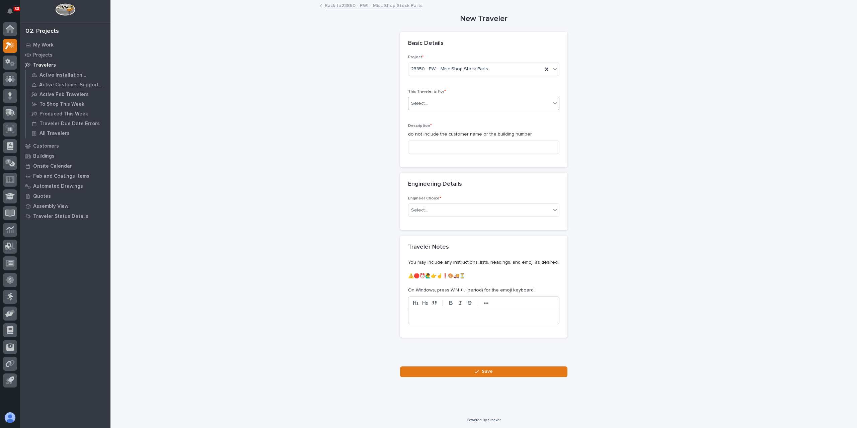
click at [435, 102] on div "Select..." at bounding box center [479, 103] width 142 height 11
click at [424, 114] on span "Production" at bounding box center [421, 114] width 26 height 7
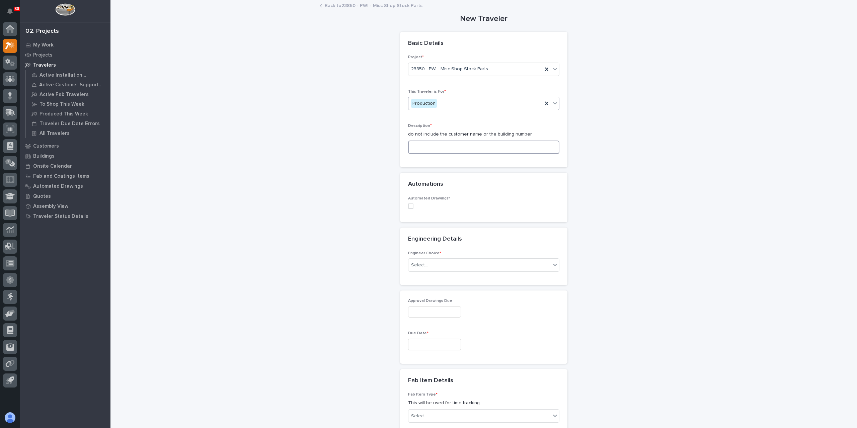
click at [427, 144] on input at bounding box center [483, 147] width 151 height 13
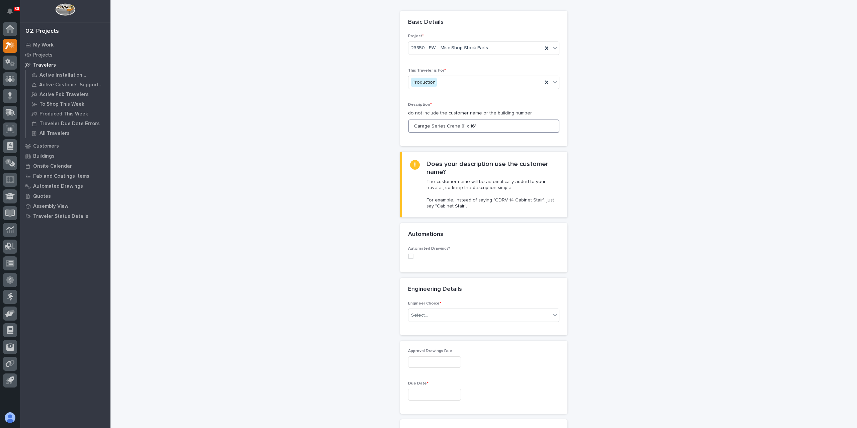
scroll to position [67, 0]
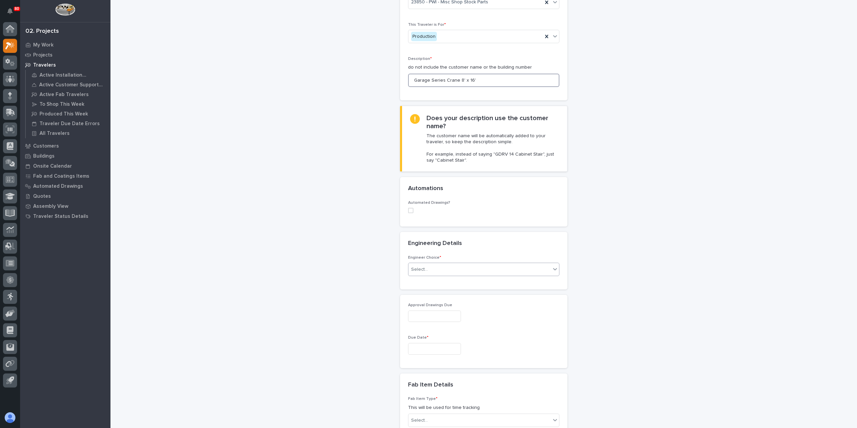
type input "Garage Series Crane 8' x 16'"
click at [450, 271] on div "Select..." at bounding box center [479, 269] width 142 height 11
click at [448, 307] on div "I know who will draw this" at bounding box center [481, 305] width 151 height 12
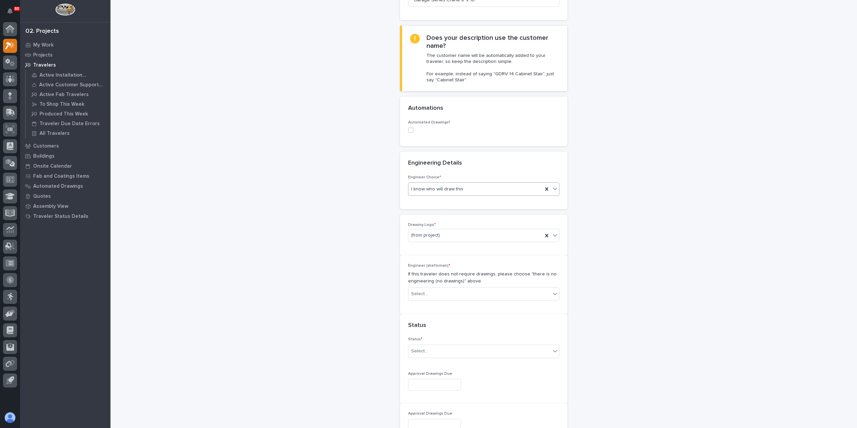
scroll to position [169, 0]
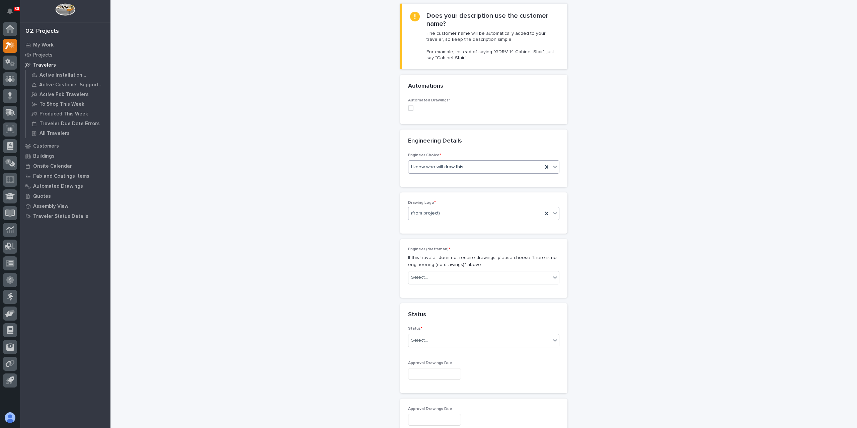
click at [439, 213] on div "(from project)" at bounding box center [475, 213] width 134 height 11
drag, startPoint x: 441, startPoint y: 266, endPoint x: 431, endPoint y: 249, distance: 20.1
click at [431, 249] on div "PWI" at bounding box center [481, 248] width 151 height 12
click at [439, 279] on div "Select..." at bounding box center [479, 277] width 142 height 11
click at [448, 278] on icon at bounding box center [450, 277] width 5 height 5
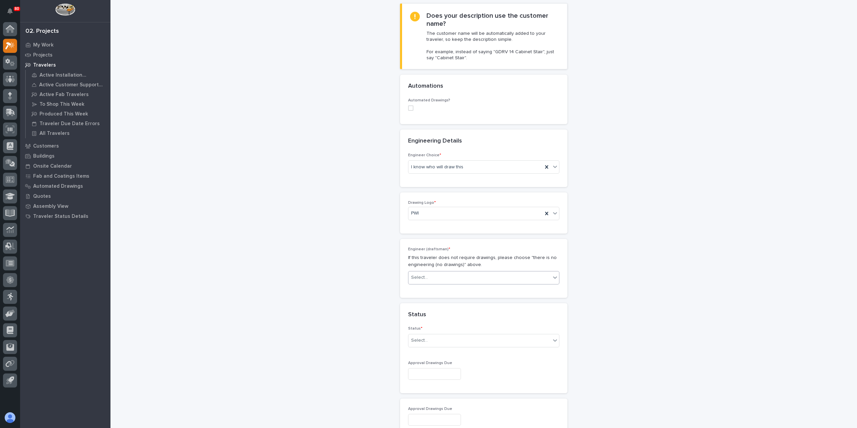
click at [444, 278] on div "Select..." at bounding box center [479, 277] width 142 height 11
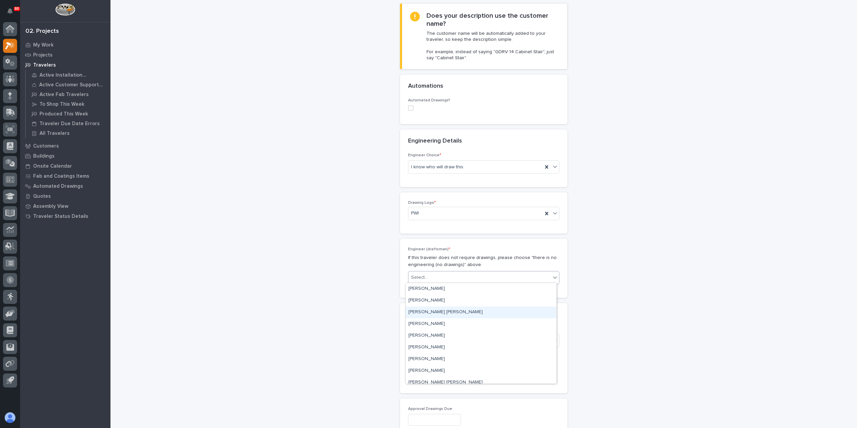
click at [428, 312] on div "[PERSON_NAME] [PERSON_NAME]" at bounding box center [481, 313] width 151 height 12
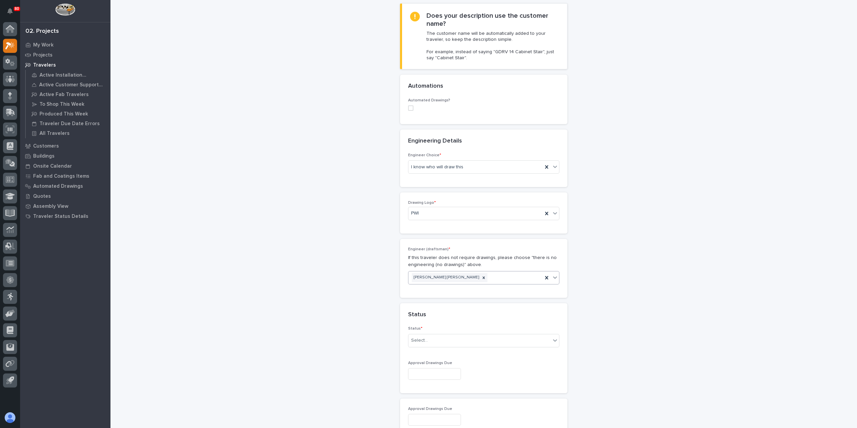
scroll to position [270, 0]
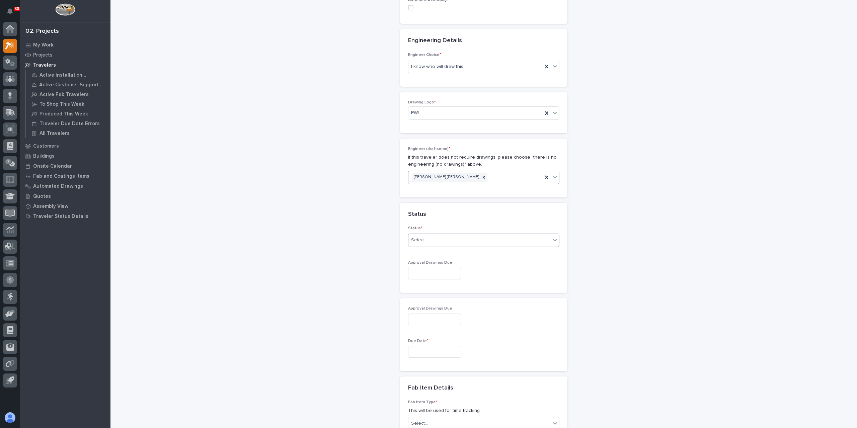
click at [437, 243] on div "Select..." at bounding box center [479, 240] width 142 height 11
click at [437, 302] on div "Sales Review / Customer Approval" at bounding box center [481, 298] width 151 height 12
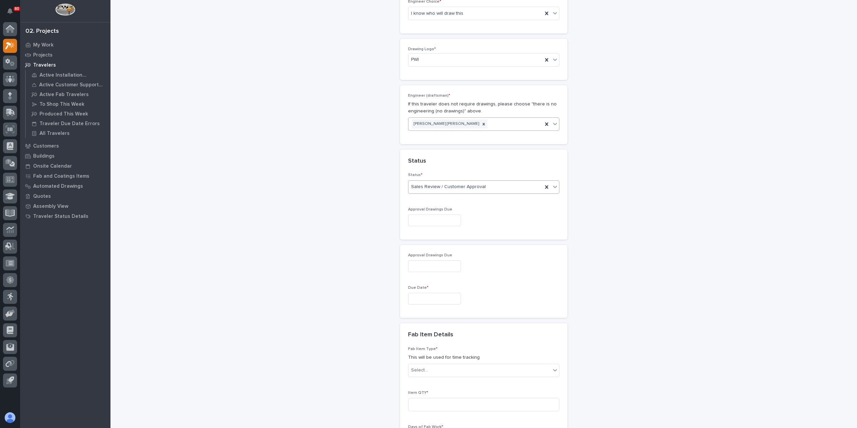
scroll to position [370, 0]
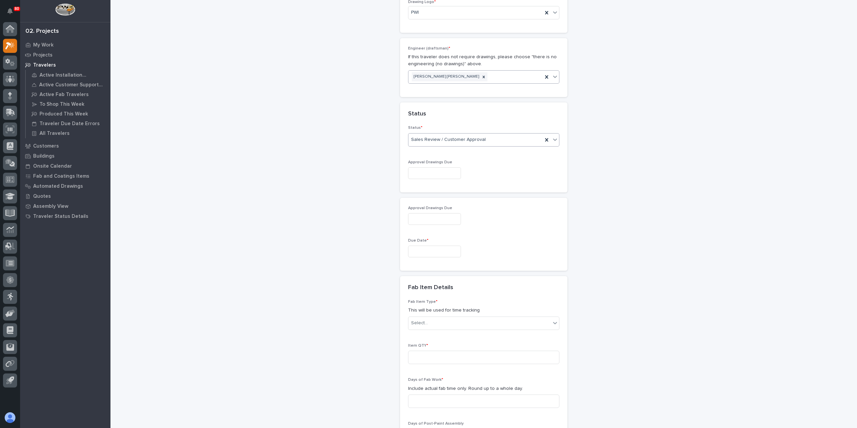
click at [442, 243] on div "Due Date *" at bounding box center [483, 250] width 151 height 24
click at [441, 246] on input "text" at bounding box center [434, 252] width 53 height 12
click at [410, 204] on div "18" at bounding box center [408, 205] width 9 height 9
type input "**********"
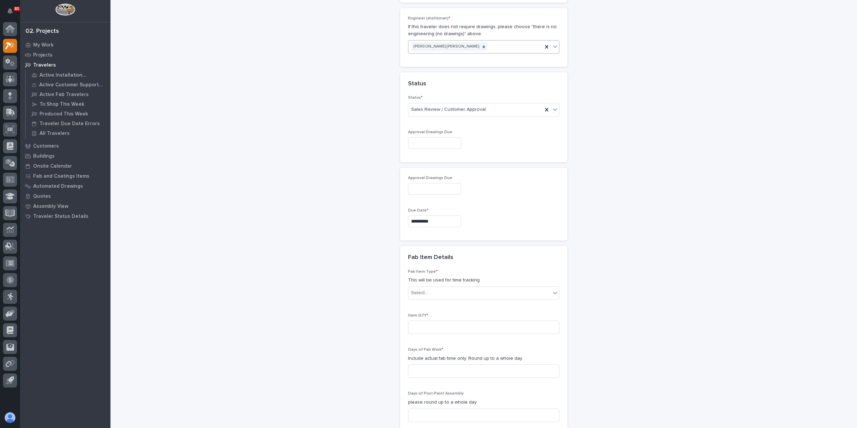
scroll to position [504, 0]
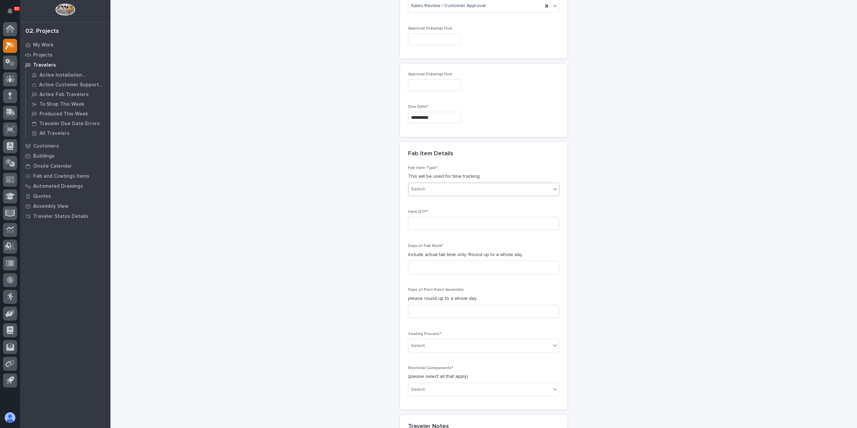
click at [438, 187] on div "Select..." at bounding box center [479, 189] width 142 height 11
click at [443, 248] on div "Garage Series Crane" at bounding box center [481, 245] width 151 height 12
click at [427, 219] on input at bounding box center [483, 223] width 151 height 13
type input "1"
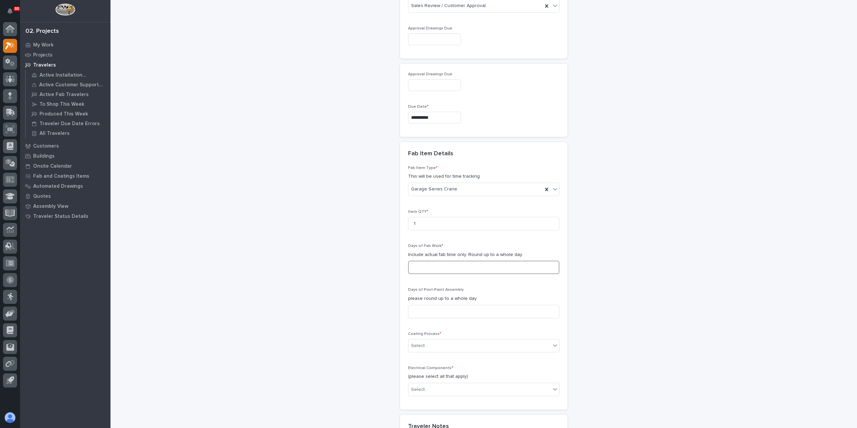
click at [450, 262] on input at bounding box center [483, 267] width 151 height 13
type input "2"
click at [433, 340] on div "Select..." at bounding box center [479, 345] width 142 height 11
click at [434, 369] on div "In-House Paint/Powder" at bounding box center [481, 367] width 151 height 12
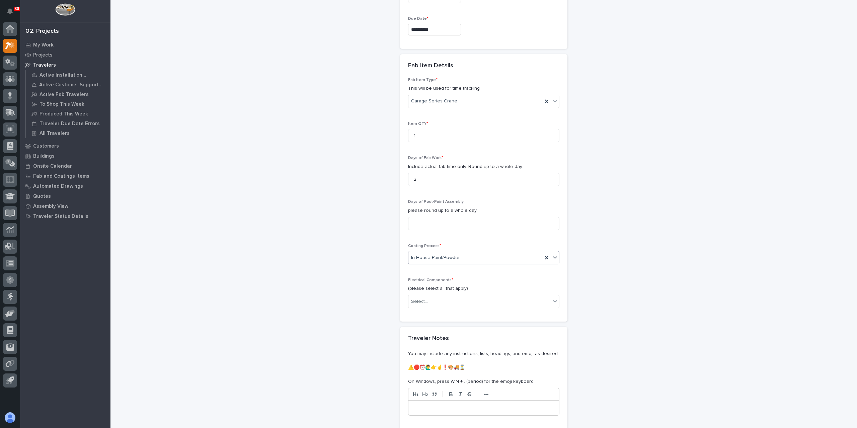
scroll to position [604, 0]
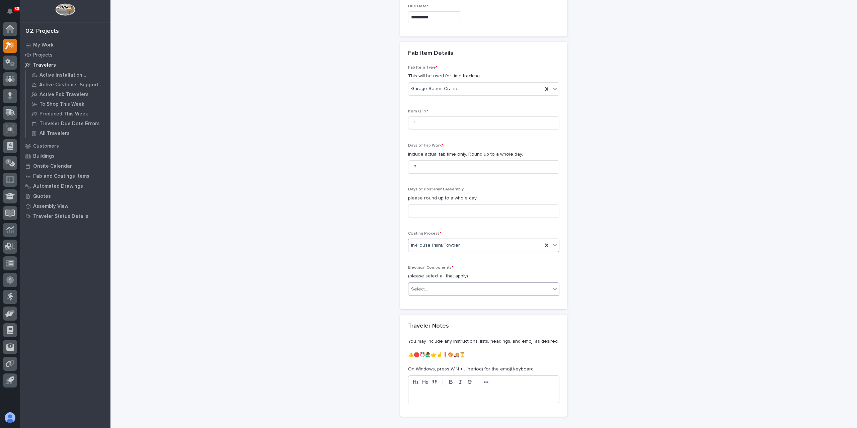
click at [434, 292] on div "Select..." at bounding box center [479, 289] width 142 height 11
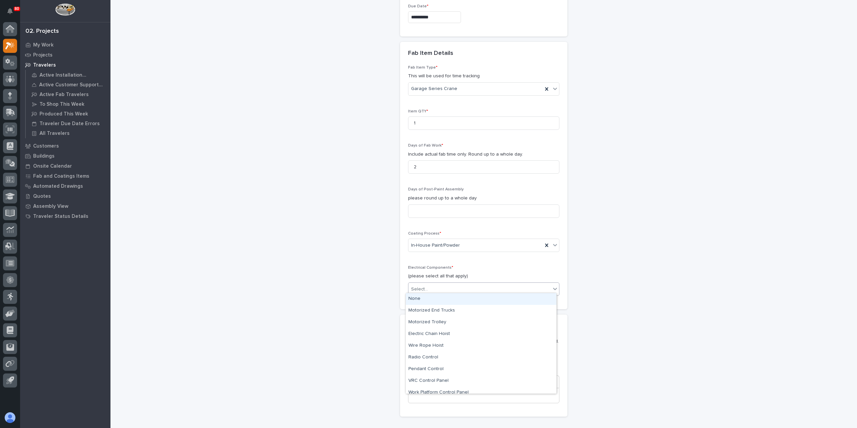
click at [430, 296] on div "None" at bounding box center [481, 299] width 151 height 12
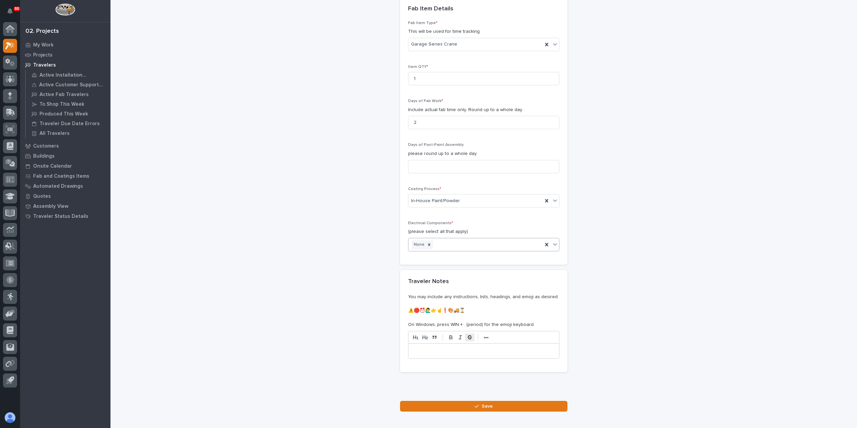
scroll to position [681, 0]
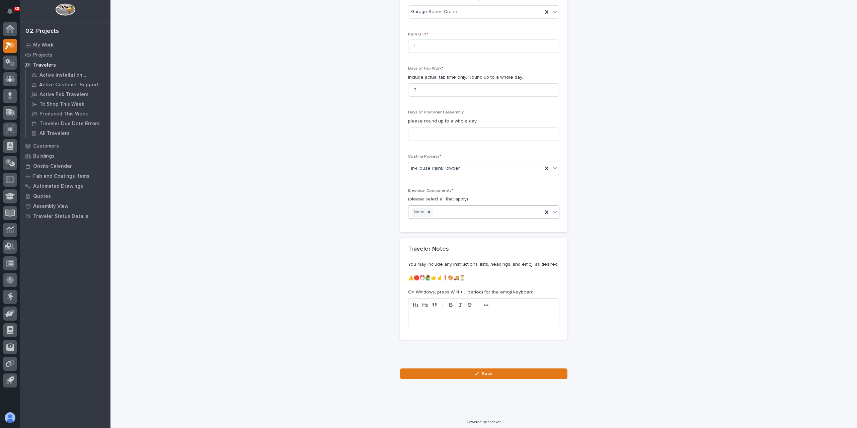
click at [485, 371] on span "Save" at bounding box center [487, 374] width 11 height 6
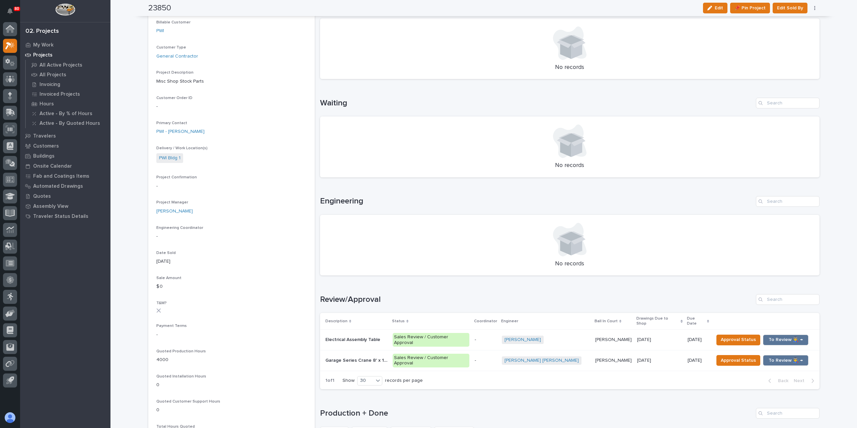
scroll to position [242, 0]
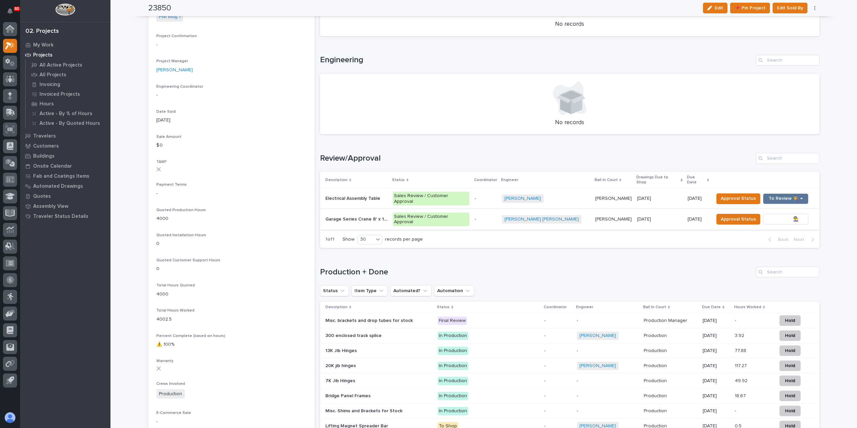
click at [772, 215] on span "To Review 👨‍🏭 →" at bounding box center [785, 219] width 34 height 8
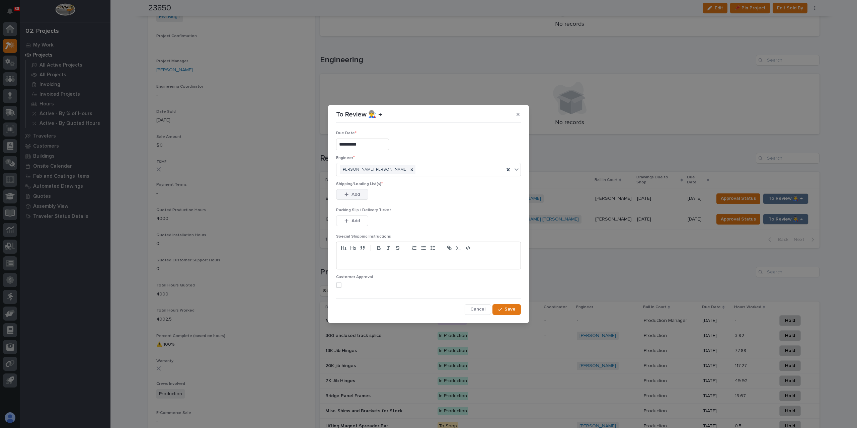
click at [354, 196] on span "Add" at bounding box center [355, 194] width 8 height 6
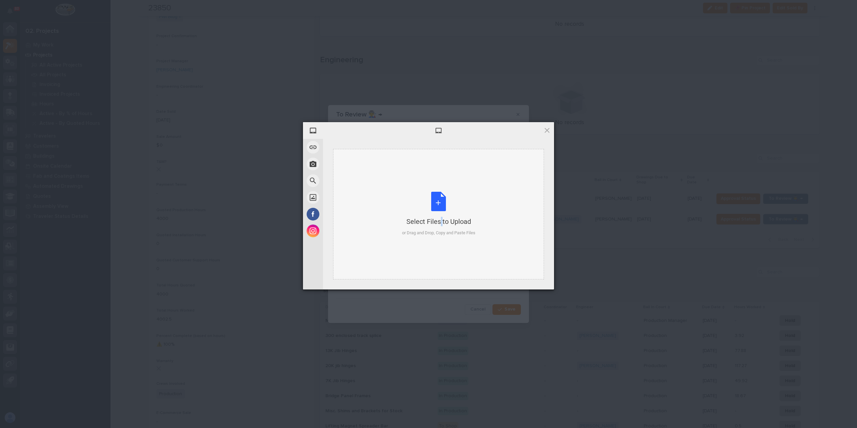
click at [428, 206] on div "Select Files to Upload or Drag and Drop, Copy and Paste Files" at bounding box center [438, 214] width 73 height 45
click at [520, 277] on span "Upload 1" at bounding box center [534, 280] width 34 height 13
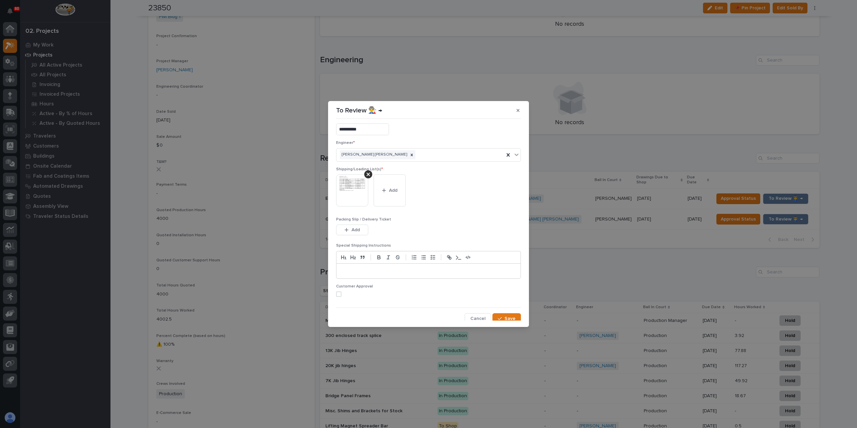
scroll to position [13, 0]
click at [502, 311] on button "Save" at bounding box center [506, 316] width 28 height 11
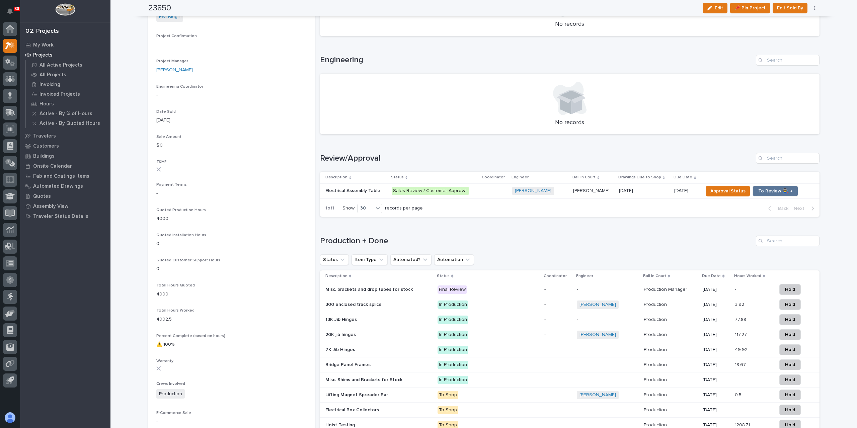
scroll to position [234, 0]
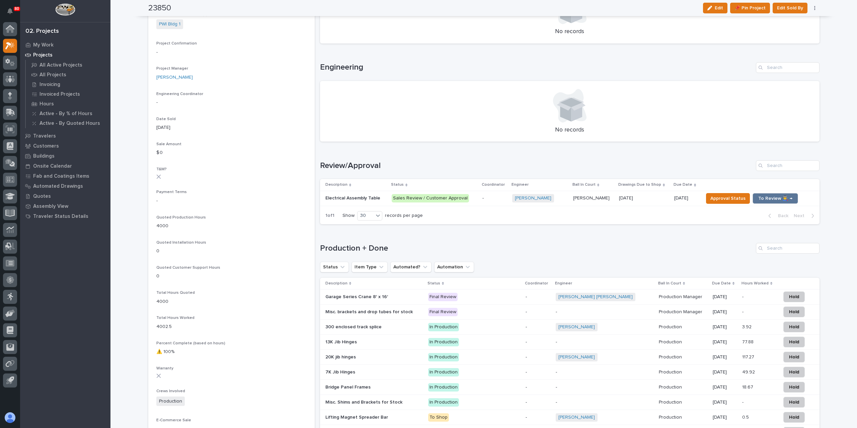
click at [354, 296] on p "Garage Series Crane 8' x 16'" at bounding box center [357, 296] width 64 height 7
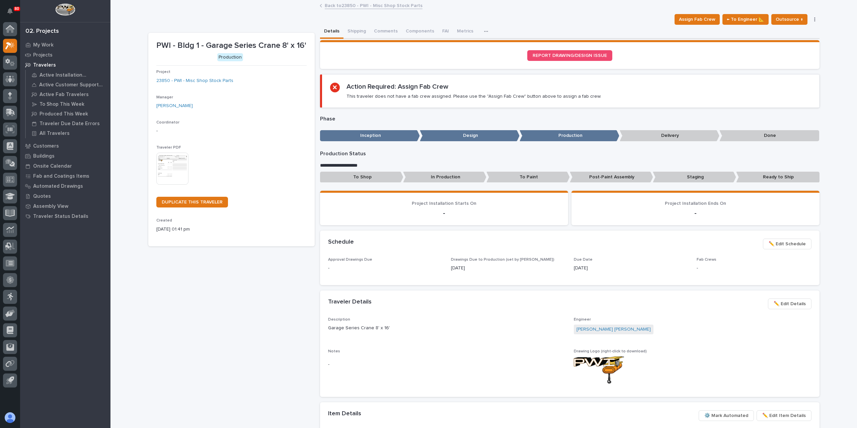
click at [166, 165] on img at bounding box center [172, 169] width 32 height 32
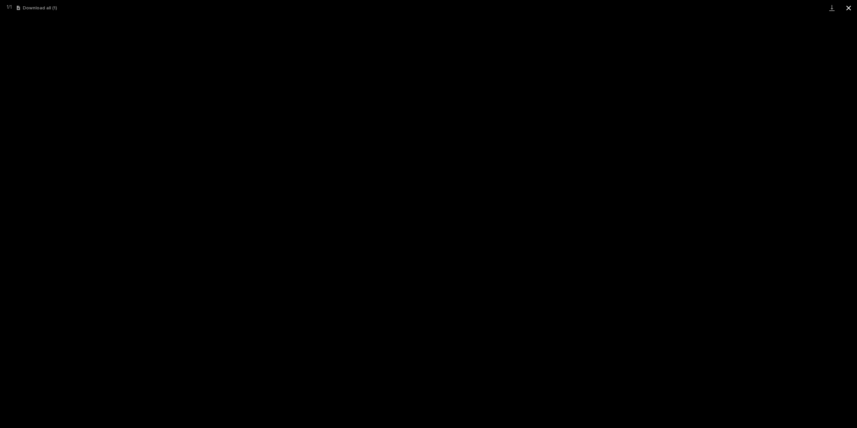
click at [849, 8] on button "Close gallery" at bounding box center [848, 8] width 17 height 16
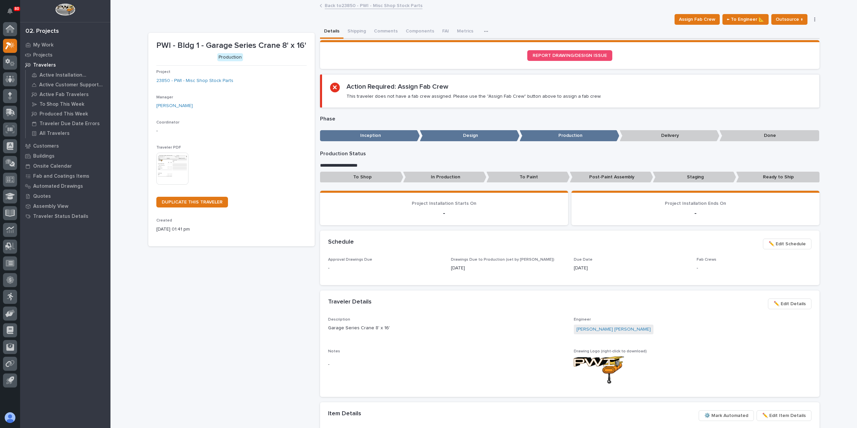
click at [345, 8] on link "Back to 23850 - PWI - Misc Shop Stock Parts" at bounding box center [374, 5] width 98 height 8
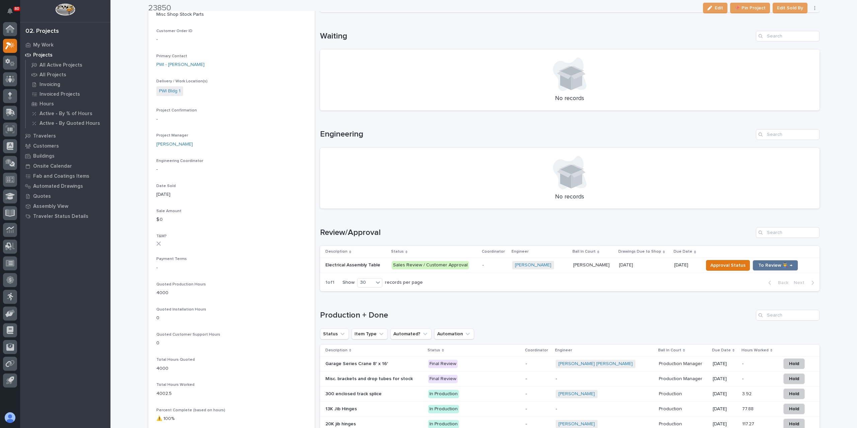
scroll to position [301, 0]
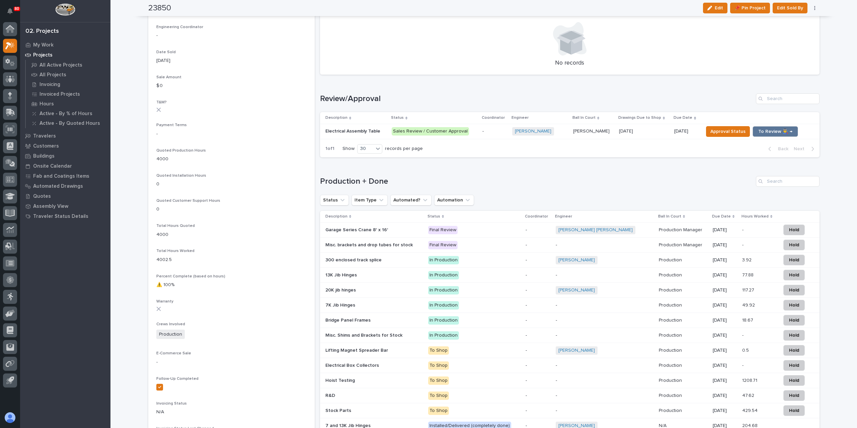
click at [357, 246] on p "Misc. brackets and drop tubes for stock" at bounding box center [369, 244] width 89 height 7
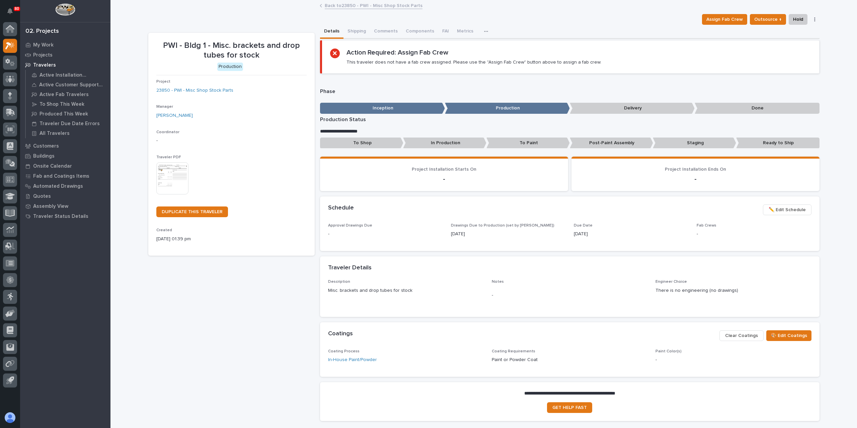
click at [165, 179] on img at bounding box center [172, 178] width 32 height 32
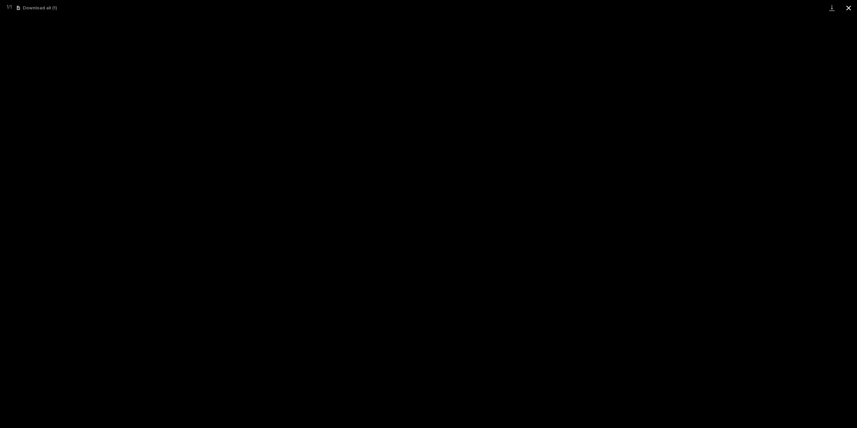
click at [849, 8] on button "Close gallery" at bounding box center [848, 8] width 17 height 16
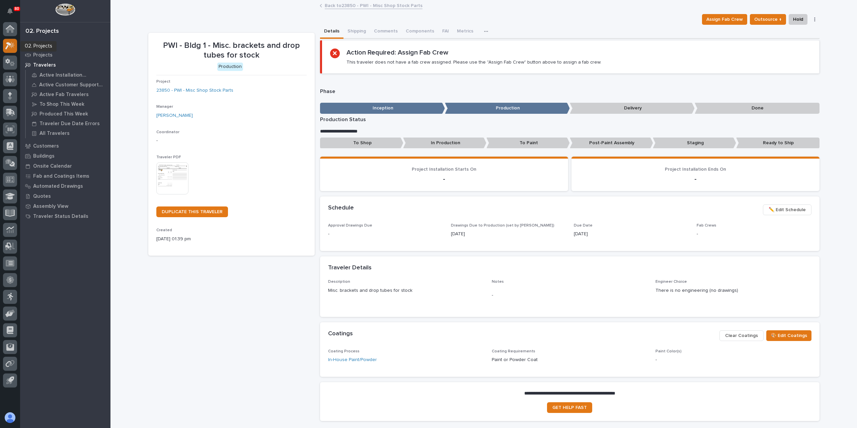
click at [11, 44] on icon at bounding box center [8, 45] width 6 height 7
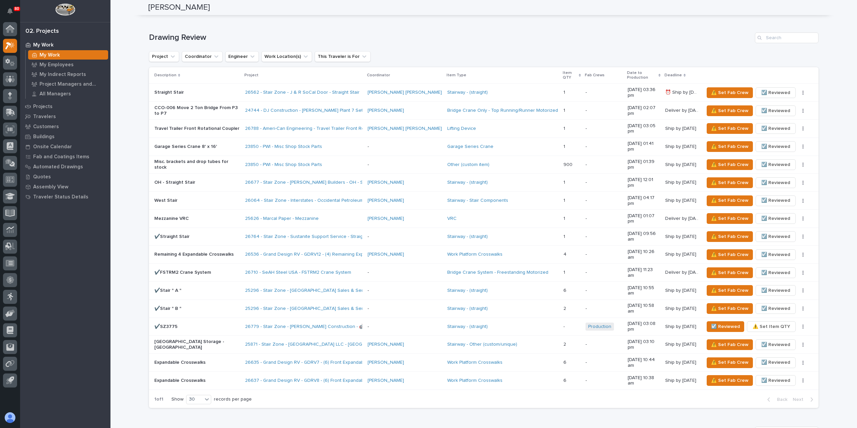
scroll to position [402, 0]
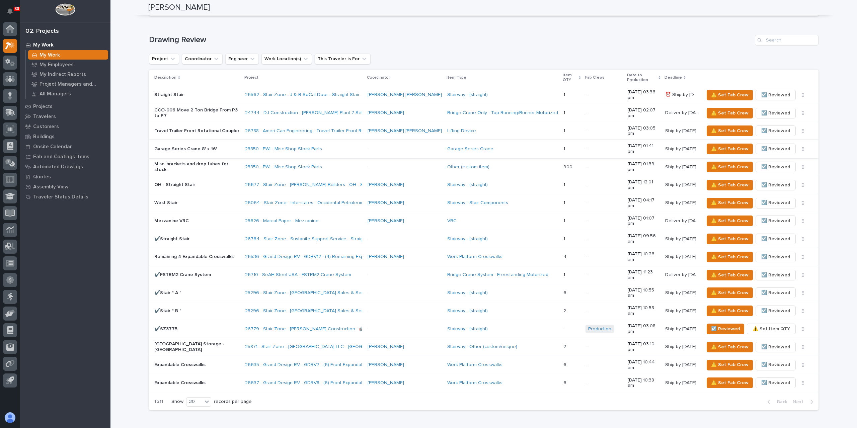
click at [770, 145] on span "☑️ Reviewed" at bounding box center [775, 149] width 29 height 8
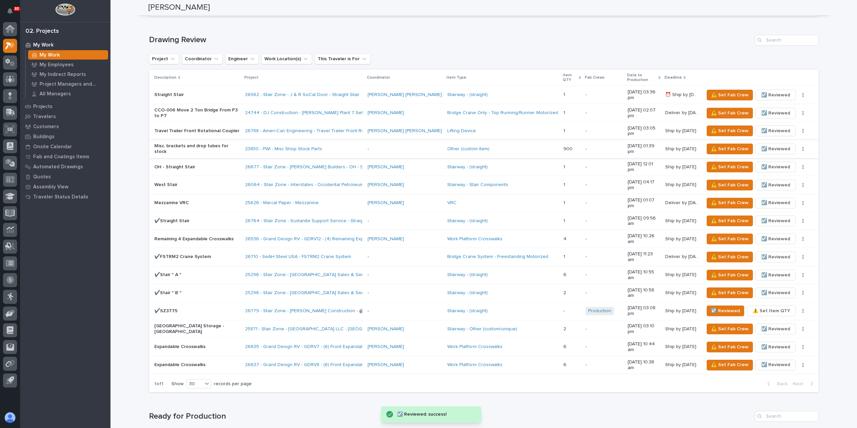
click at [764, 145] on span "☑️ Reviewed" at bounding box center [775, 149] width 29 height 8
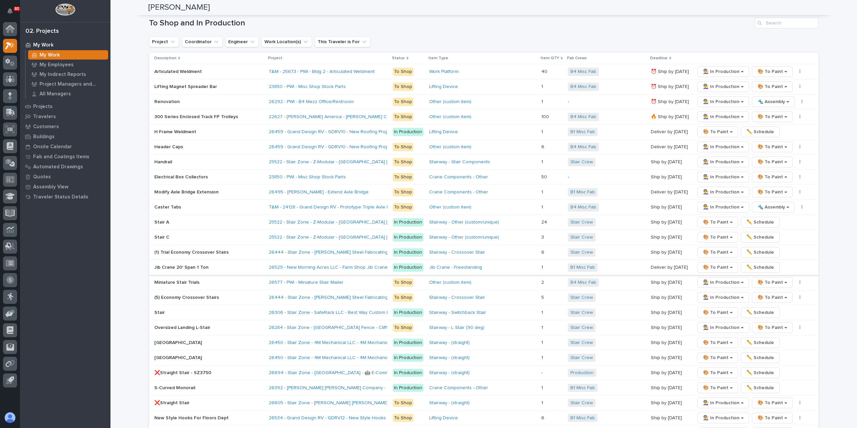
scroll to position [1071, 0]
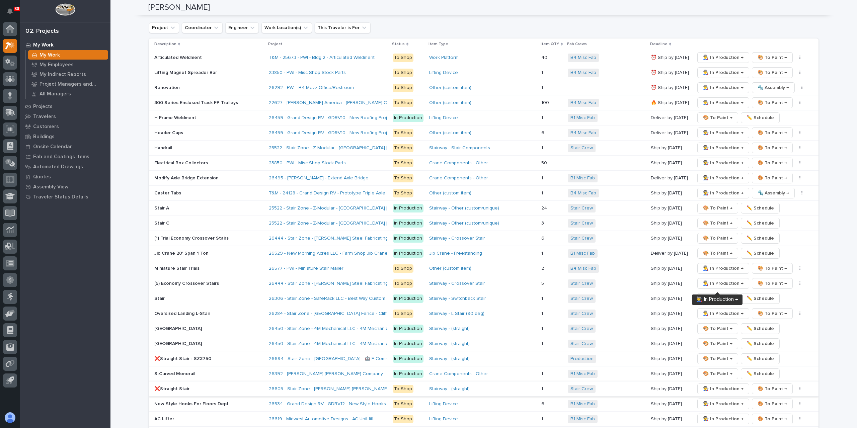
click at [713, 385] on span "👨‍🏭 In Production →" at bounding box center [723, 389] width 40 height 8
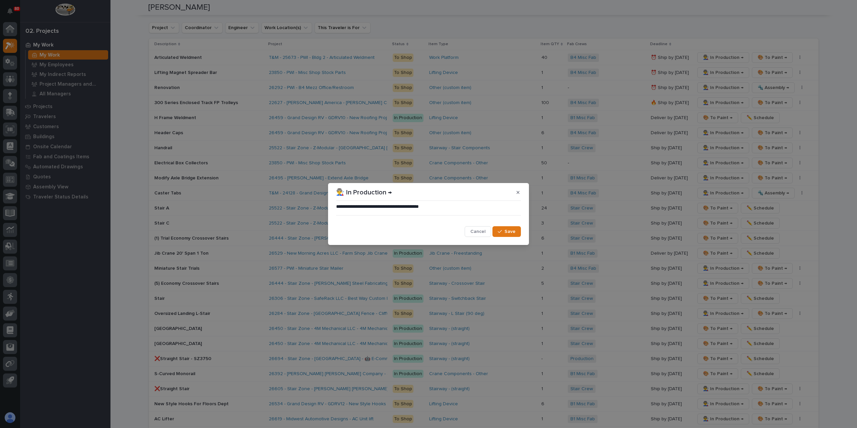
click at [510, 232] on span "Save" at bounding box center [509, 232] width 11 height 6
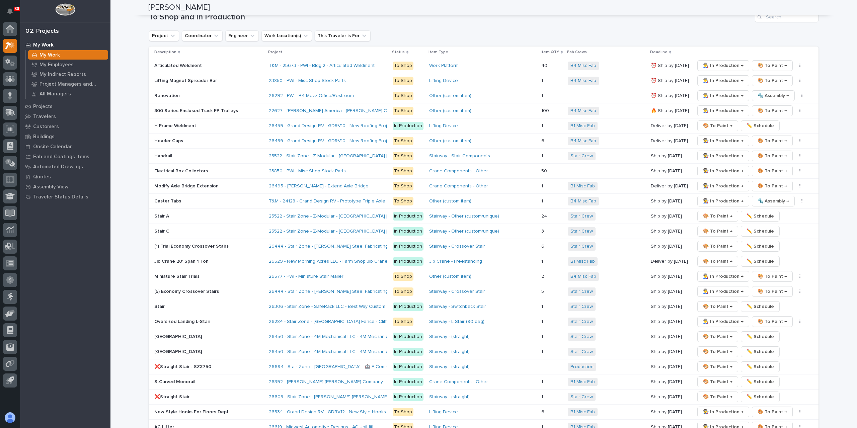
scroll to position [602, 0]
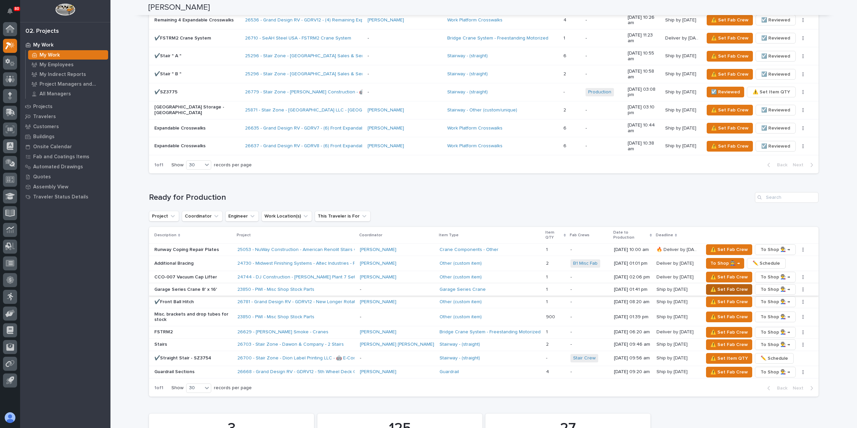
click at [710, 285] on span "⚠️ Set Fab Crew" at bounding box center [728, 289] width 37 height 8
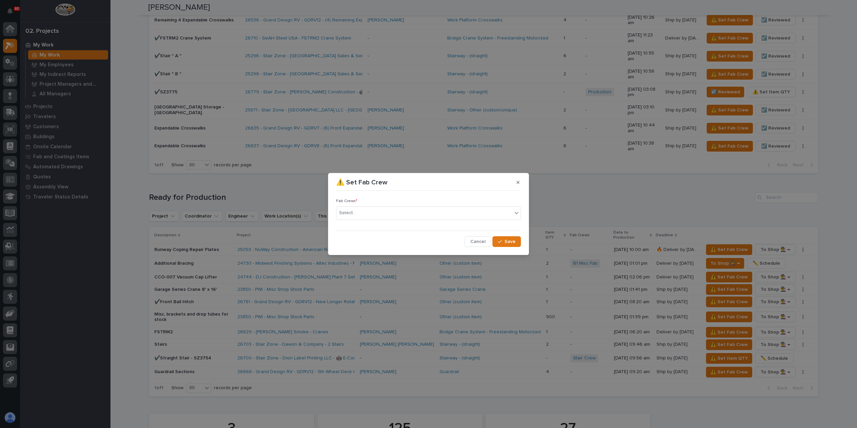
click at [360, 216] on div "Select..." at bounding box center [424, 213] width 176 height 11
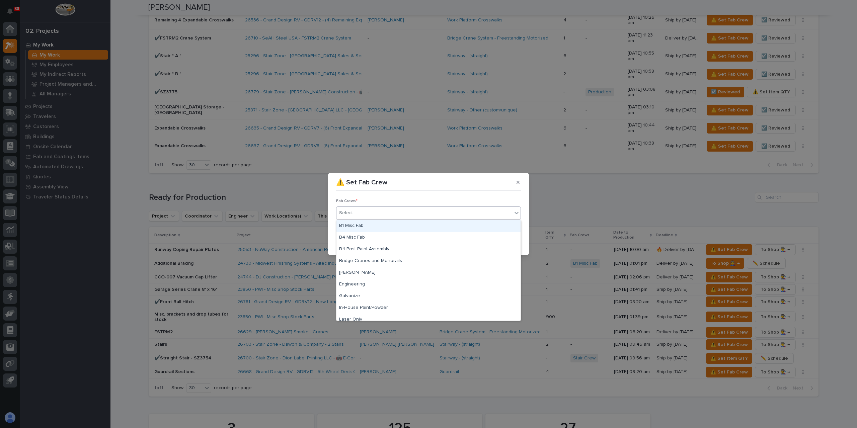
click at [359, 227] on div "B1 Misc Fab" at bounding box center [428, 226] width 184 height 12
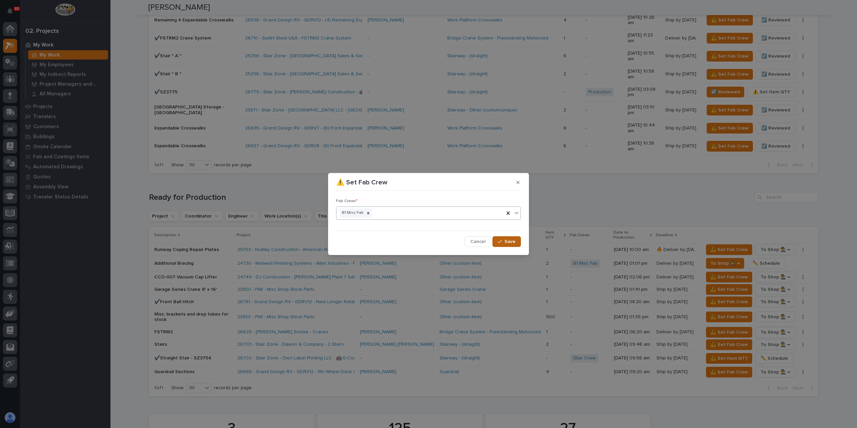
click at [512, 238] on button "Save" at bounding box center [506, 241] width 28 height 11
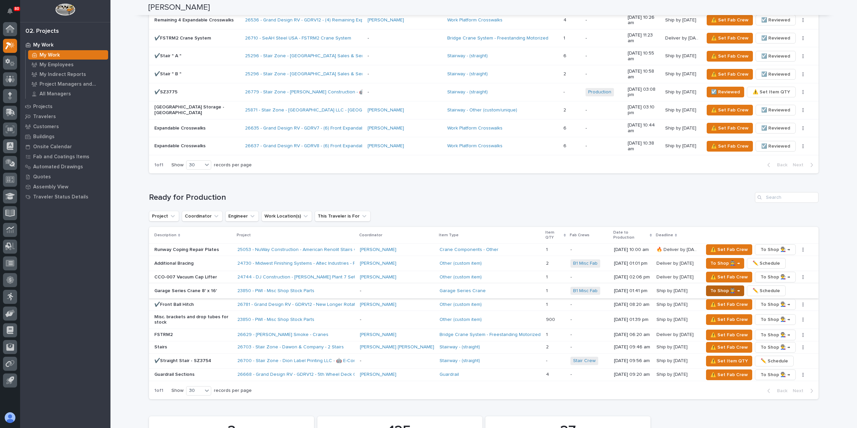
click at [713, 287] on span "To Shop 👨‍🏭 →" at bounding box center [724, 291] width 29 height 8
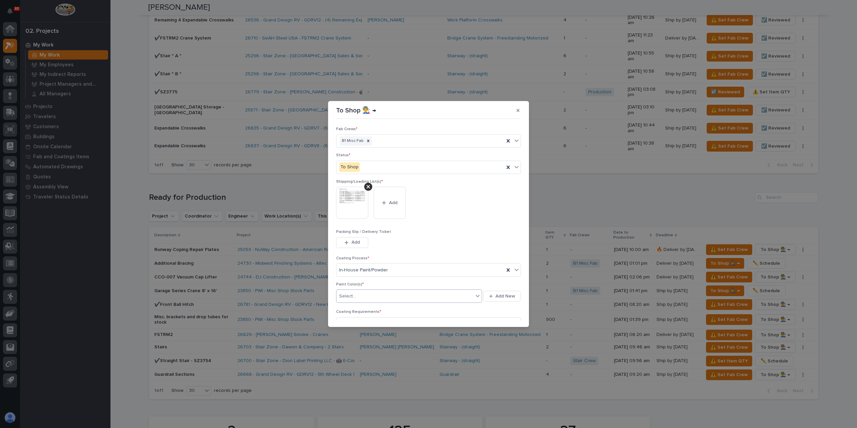
click at [367, 295] on div "Select..." at bounding box center [404, 296] width 137 height 11
click at [395, 293] on div "Paint Blue* (custom)" at bounding box center [400, 297] width 129 height 12
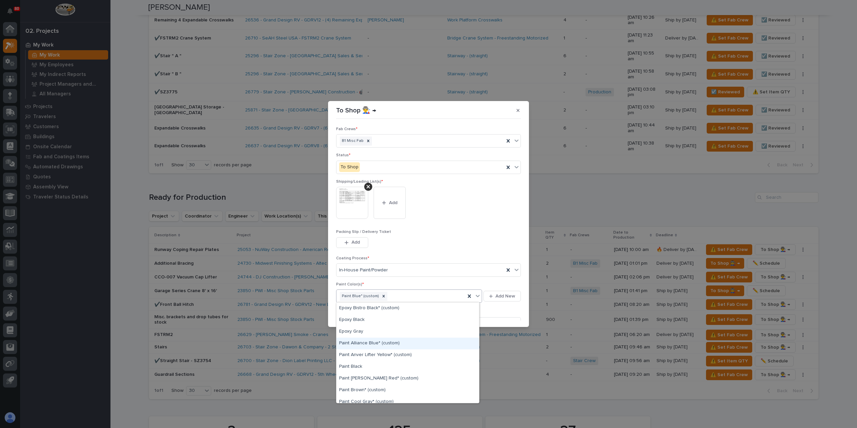
scroll to position [100, 0]
click at [363, 326] on div "Paint Gray" at bounding box center [407, 325] width 143 height 12
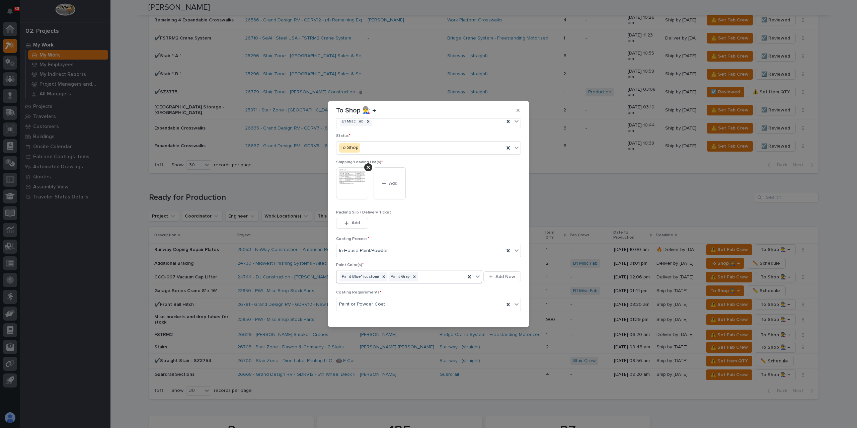
scroll to position [36, 0]
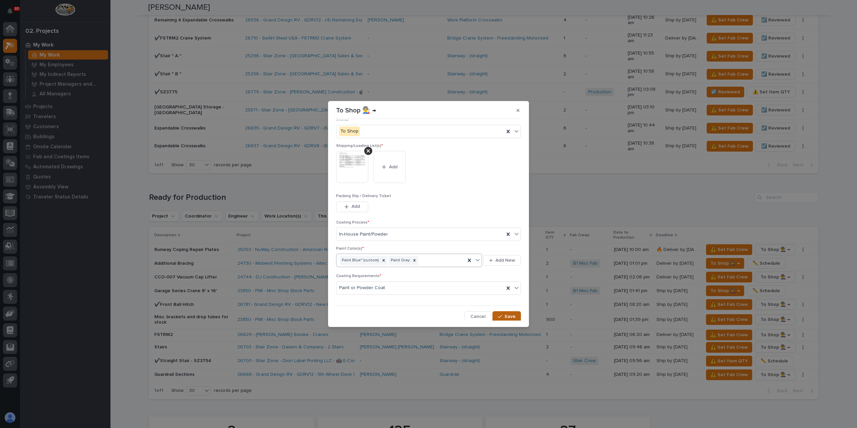
click at [493, 312] on button "Save" at bounding box center [506, 316] width 28 height 11
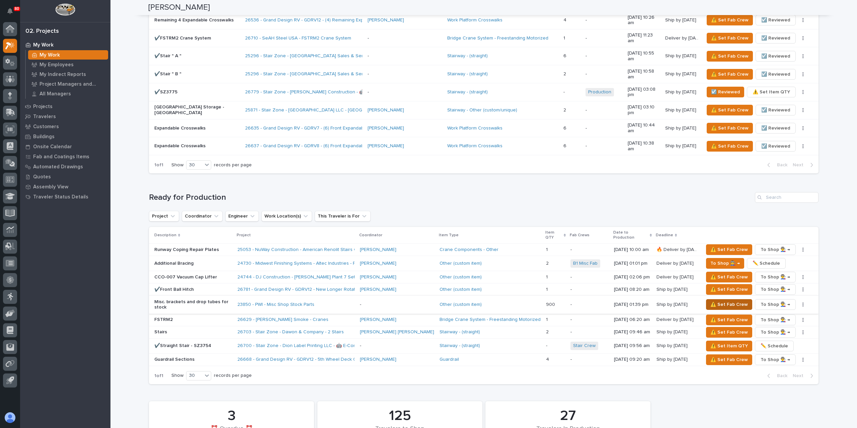
click at [727, 301] on span "⚠️ Set Fab Crew" at bounding box center [728, 305] width 37 height 8
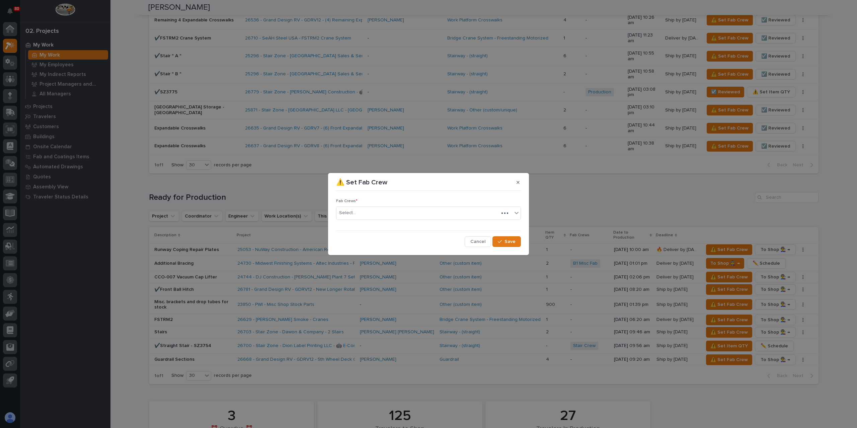
click at [369, 220] on div "Fab Crews * Select..." at bounding box center [428, 212] width 185 height 26
click at [368, 210] on div "Select..." at bounding box center [424, 213] width 176 height 11
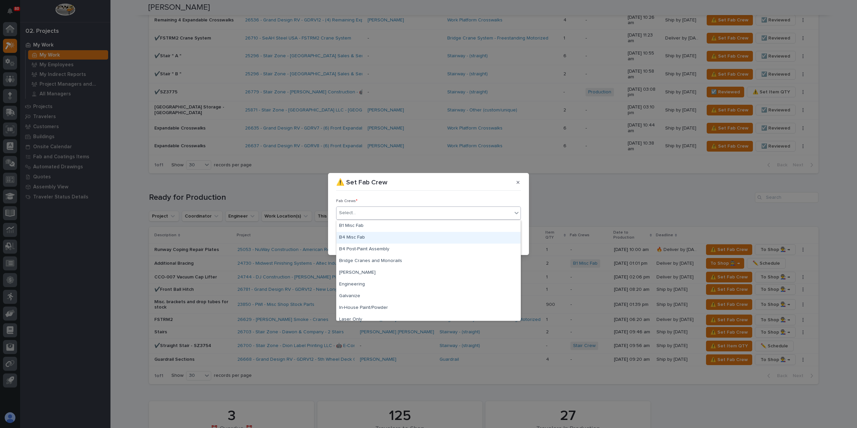
click at [375, 239] on div "B4 Misc Fab" at bounding box center [428, 238] width 184 height 12
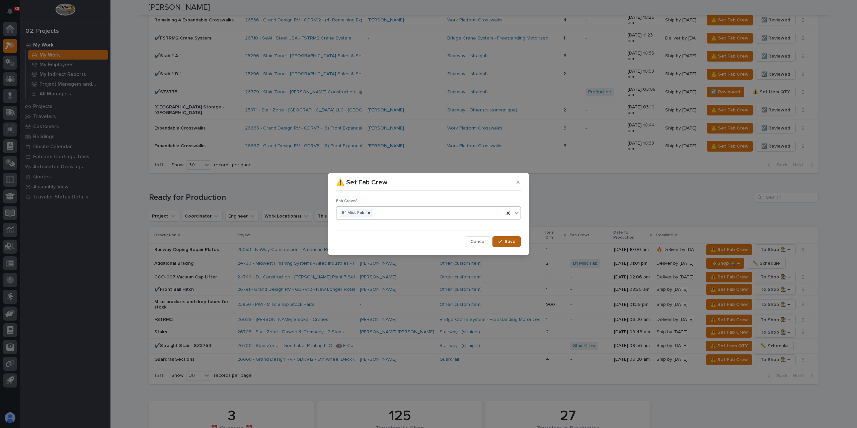
click at [509, 237] on button "Save" at bounding box center [506, 241] width 28 height 11
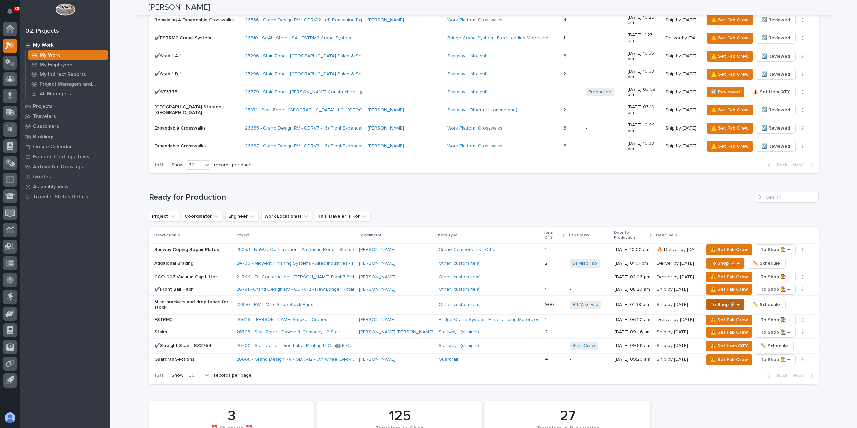
click at [716, 301] on span "To Shop 👨‍🏭 →" at bounding box center [724, 305] width 29 height 8
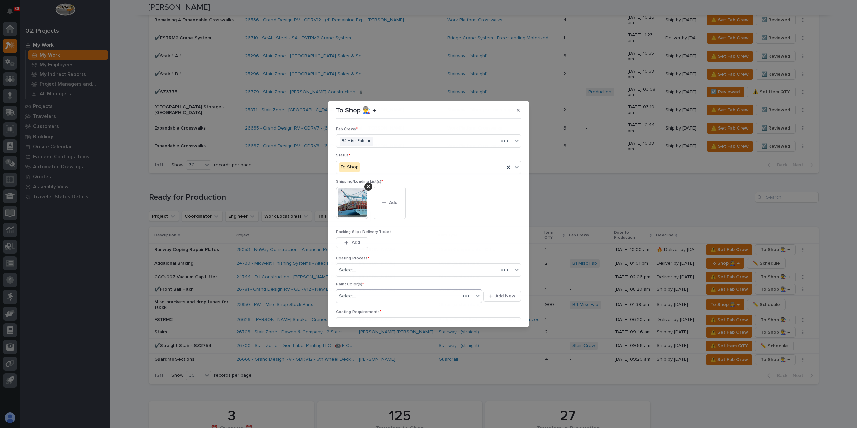
click at [357, 297] on div "Select..." at bounding box center [398, 296] width 124 height 11
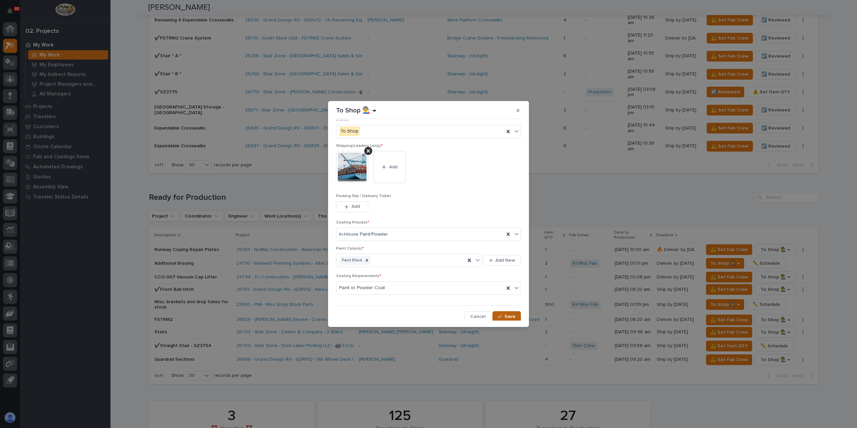
click at [506, 316] on span "Save" at bounding box center [509, 317] width 11 height 6
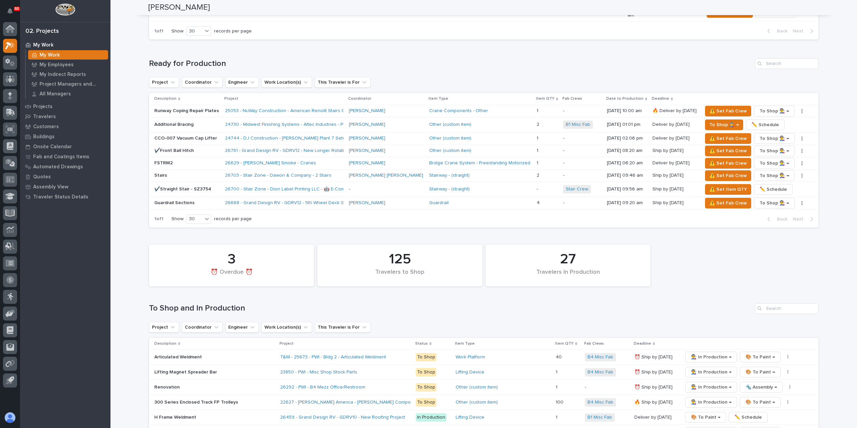
scroll to position [837, 0]
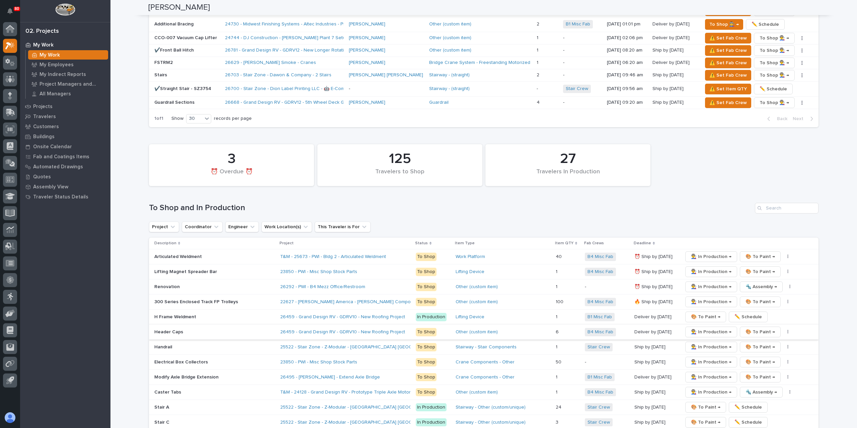
click at [694, 328] on span "👨‍🏭 In Production →" at bounding box center [711, 332] width 40 height 8
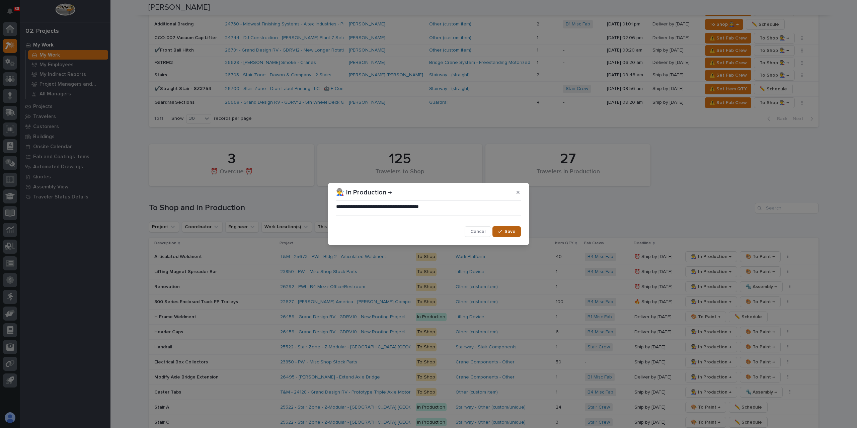
click at [500, 236] on button "Save" at bounding box center [506, 231] width 28 height 11
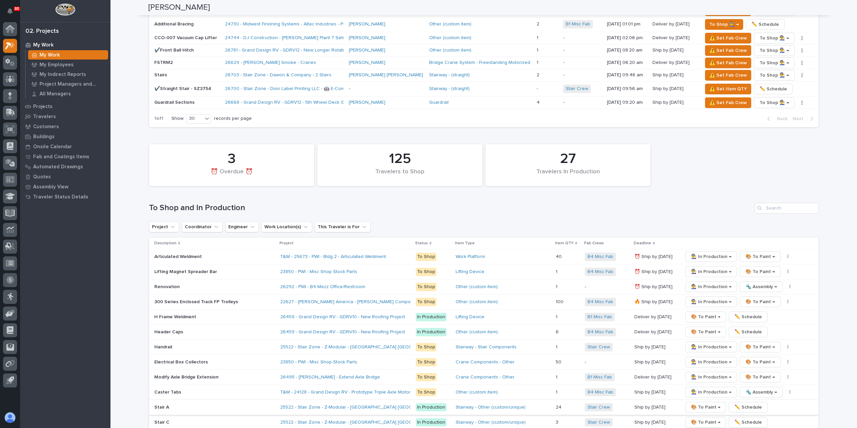
scroll to position [971, 0]
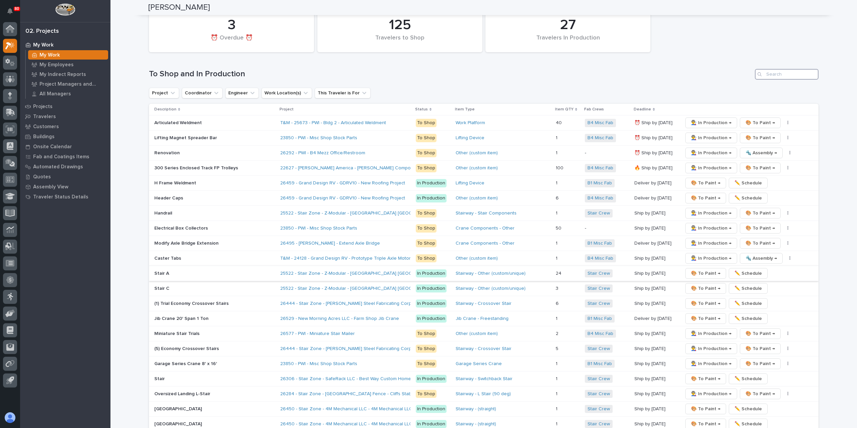
click at [787, 80] on input "Search" at bounding box center [787, 74] width 64 height 11
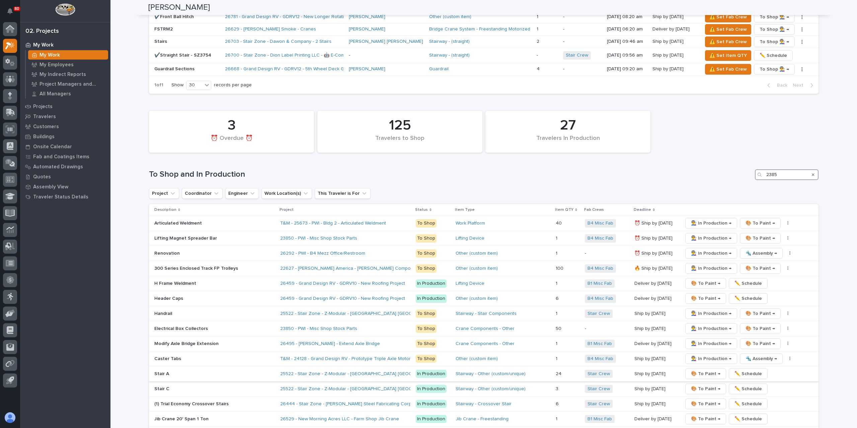
type input "23850"
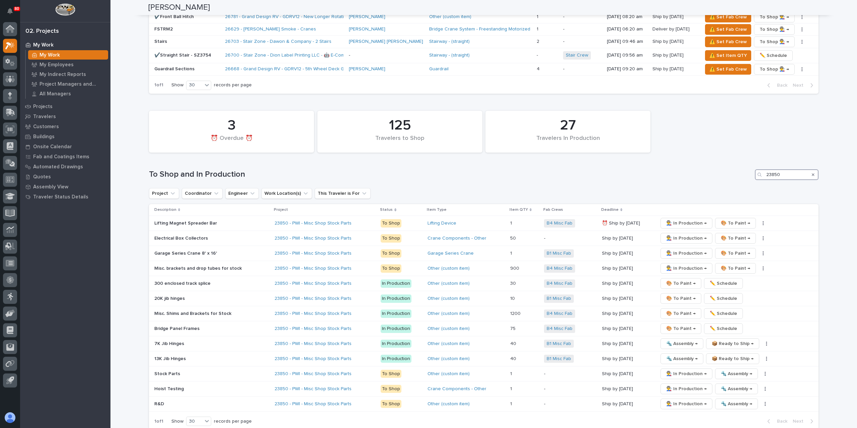
scroll to position [937, 0]
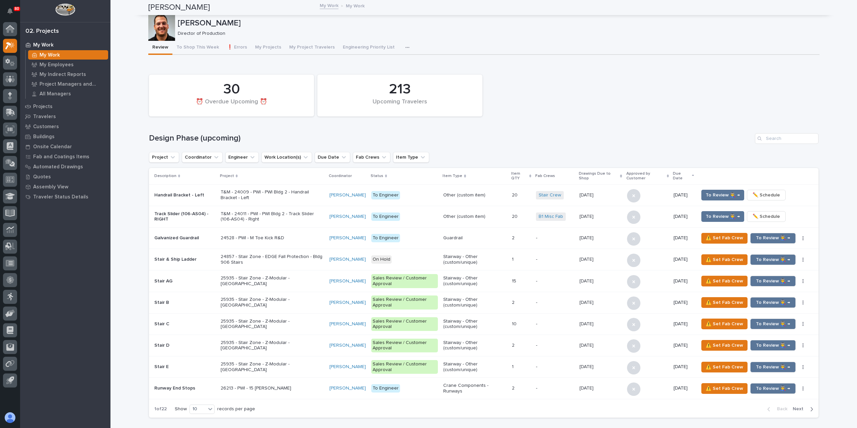
scroll to position [937, 0]
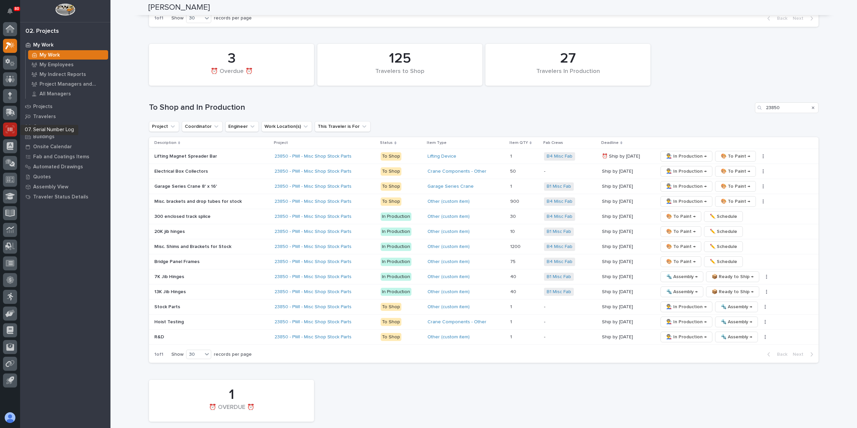
type input "23850"
click at [13, 130] on icon at bounding box center [10, 130] width 9 height 8
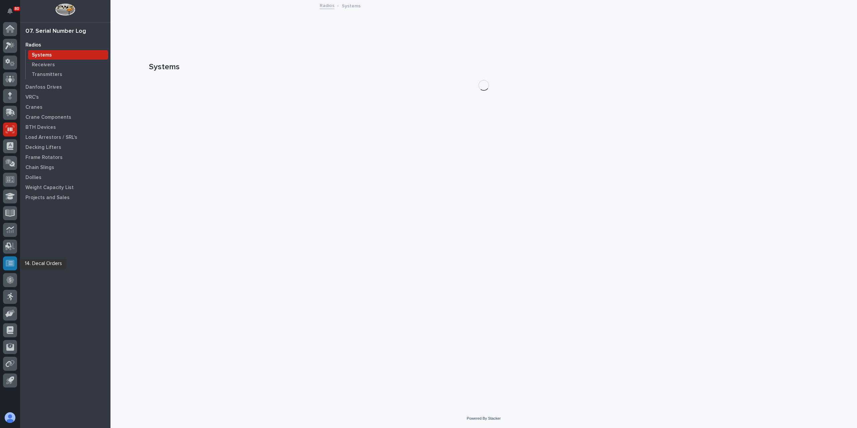
click at [14, 265] on icon at bounding box center [10, 263] width 9 height 7
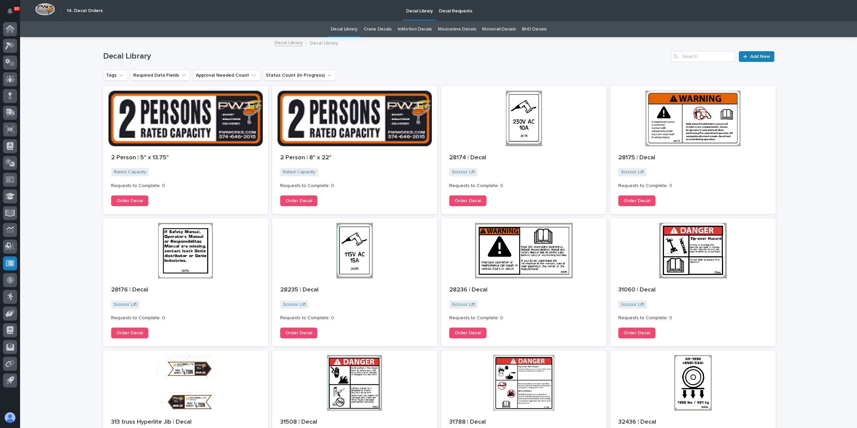
click at [446, 12] on p "Decal Requests" at bounding box center [455, 7] width 33 height 14
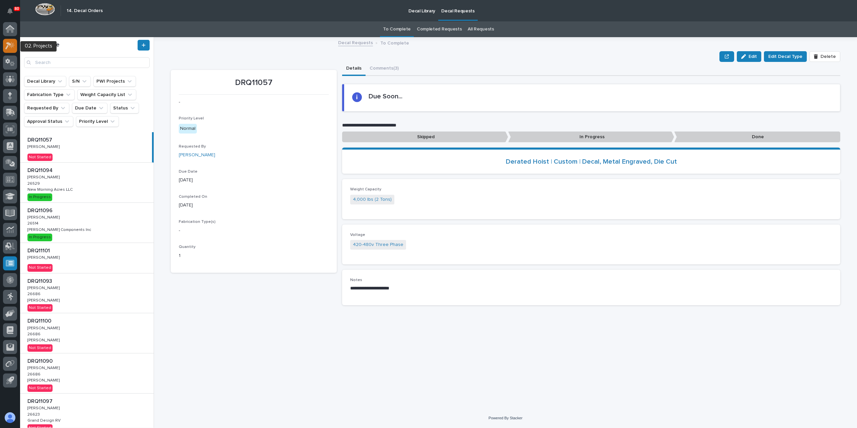
click at [7, 52] on div at bounding box center [10, 46] width 14 height 14
